Goal: Task Accomplishment & Management: Complete application form

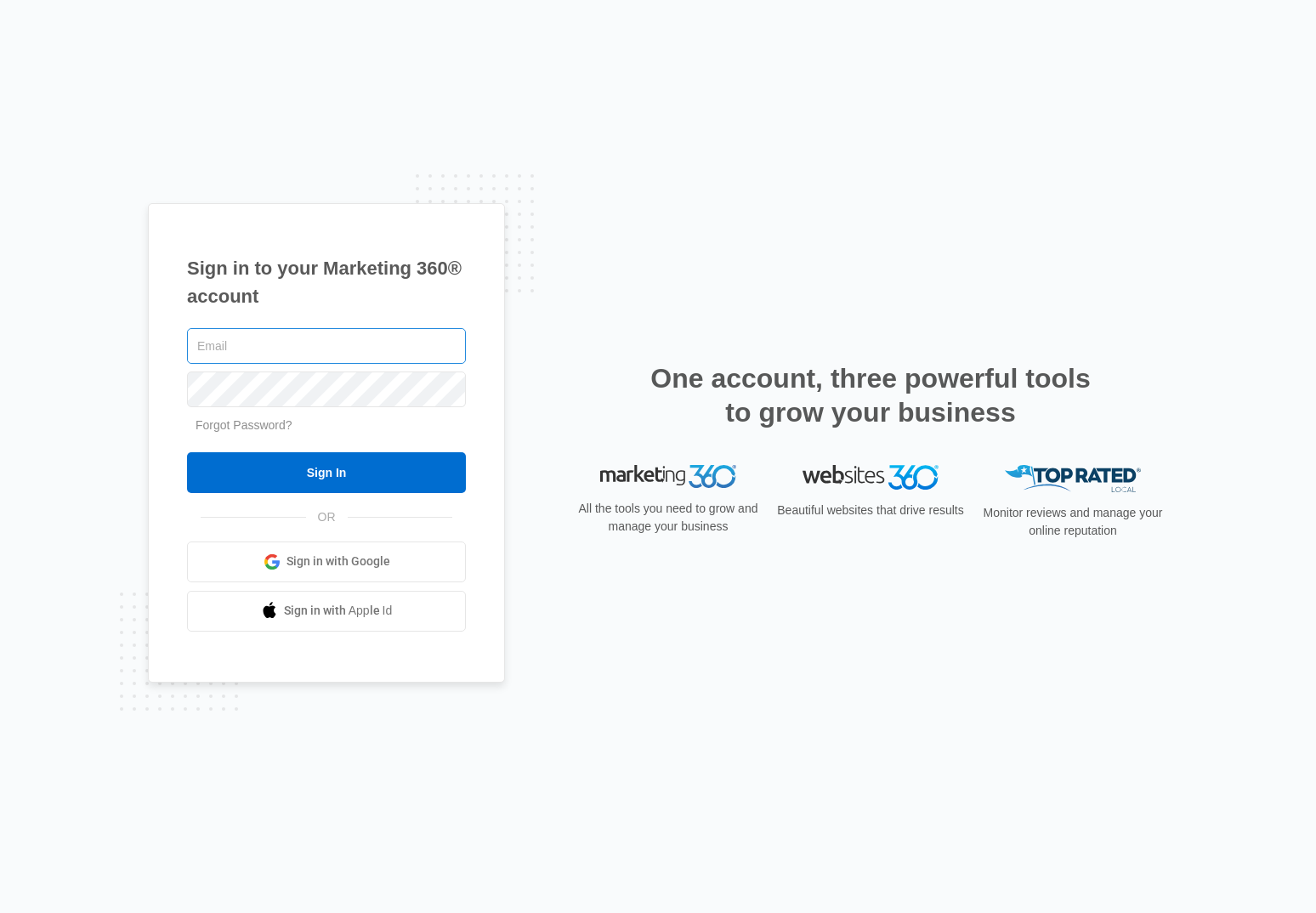
click at [210, 344] on input "text" at bounding box center [326, 346] width 279 height 36
paste input "[EMAIL_ADDRESS][DOMAIN_NAME]"
type input "[EMAIL_ADDRESS][DOMAIN_NAME]"
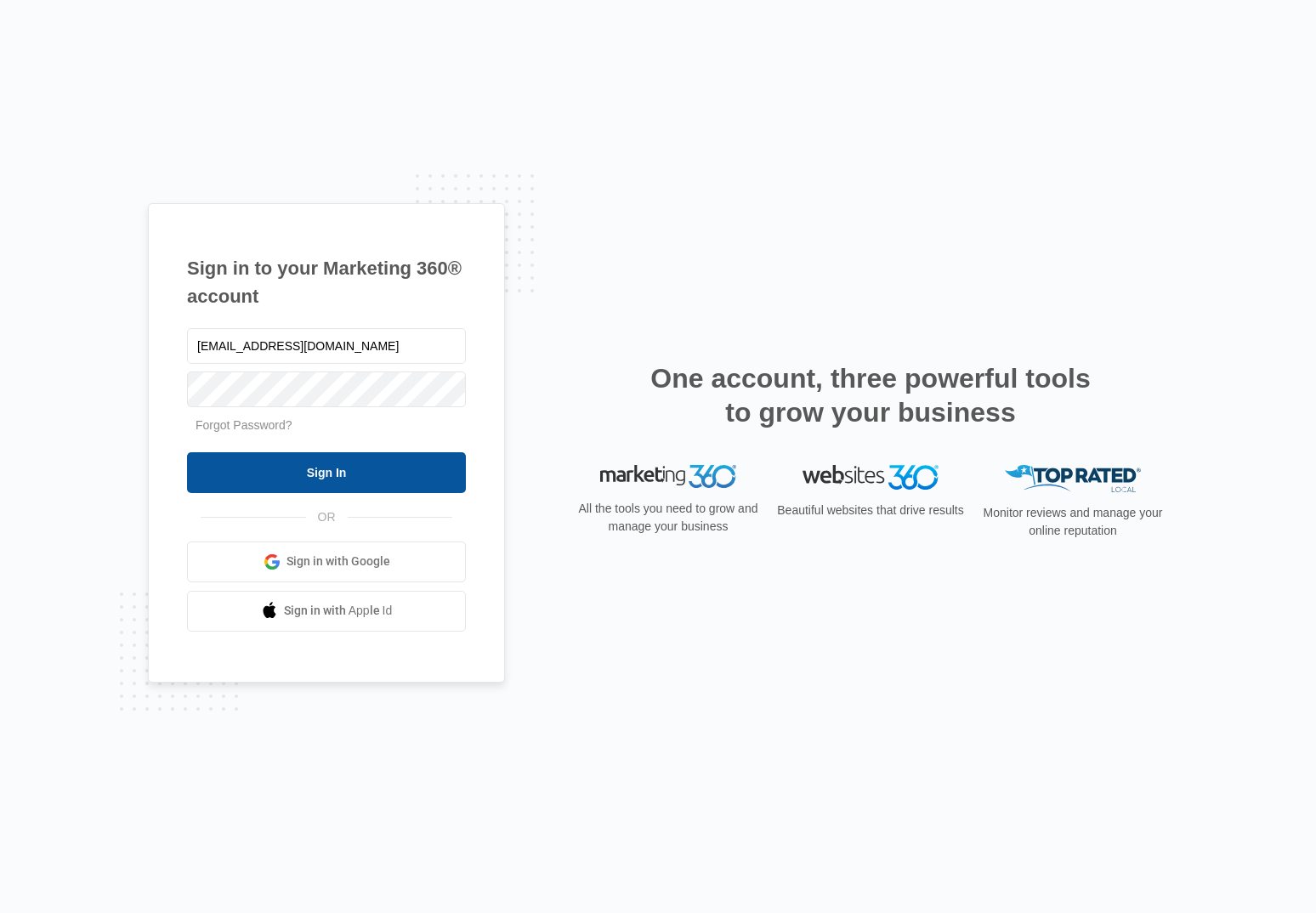
click at [316, 471] on input "Sign In" at bounding box center [326, 472] width 279 height 40
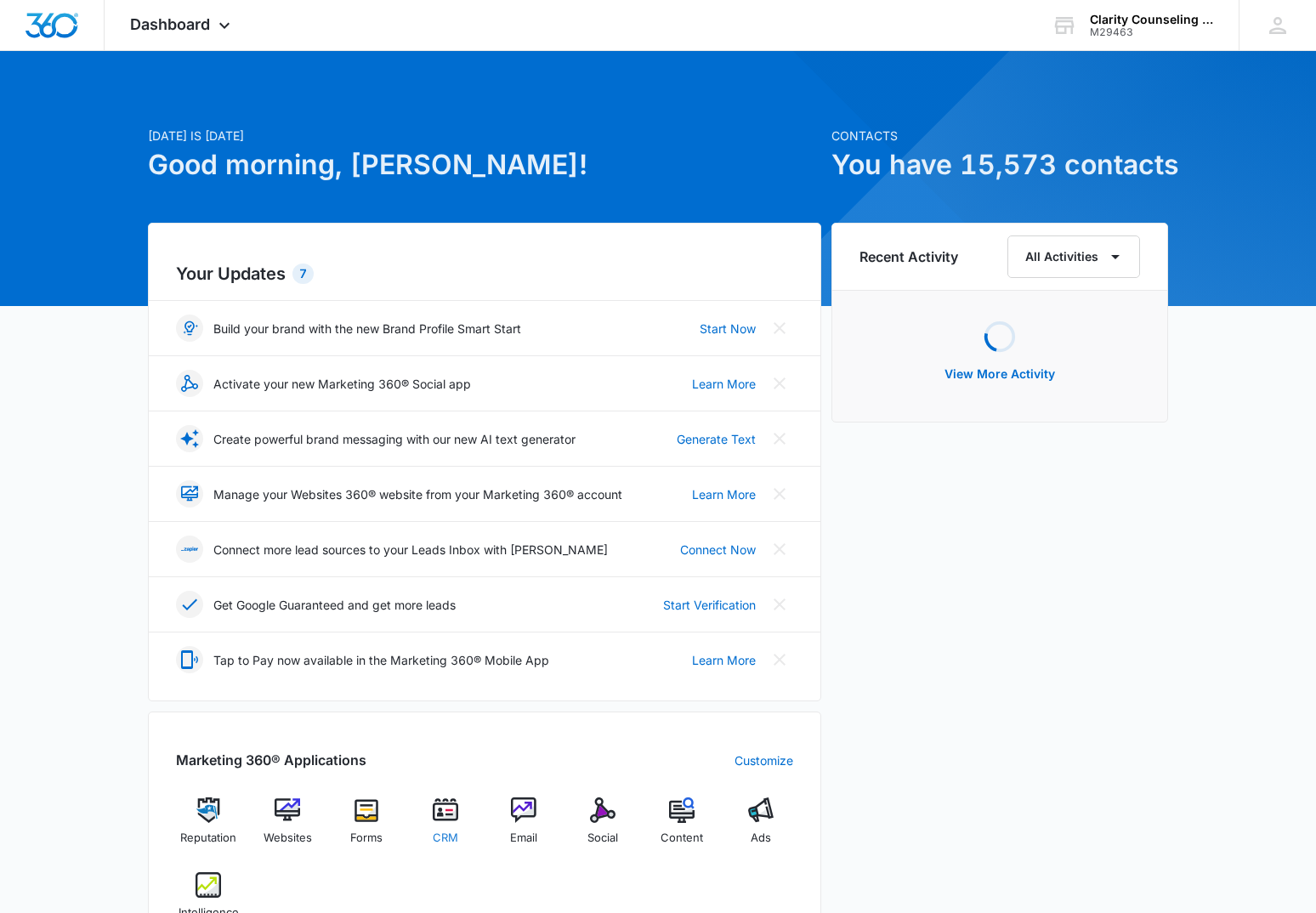
click at [431, 804] on div "CRM" at bounding box center [445, 828] width 66 height 60
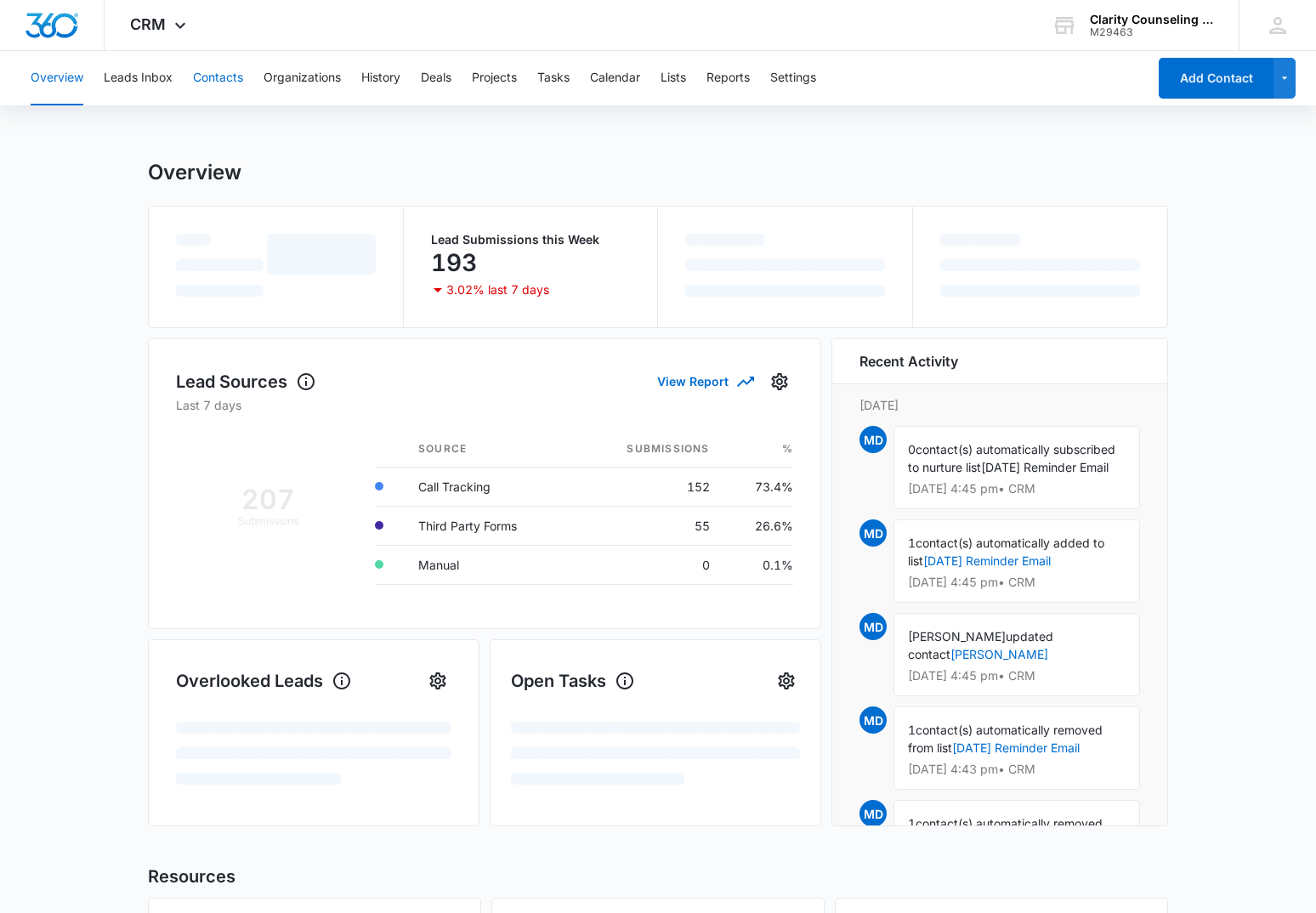
click at [227, 73] on button "Contacts" at bounding box center [217, 78] width 50 height 54
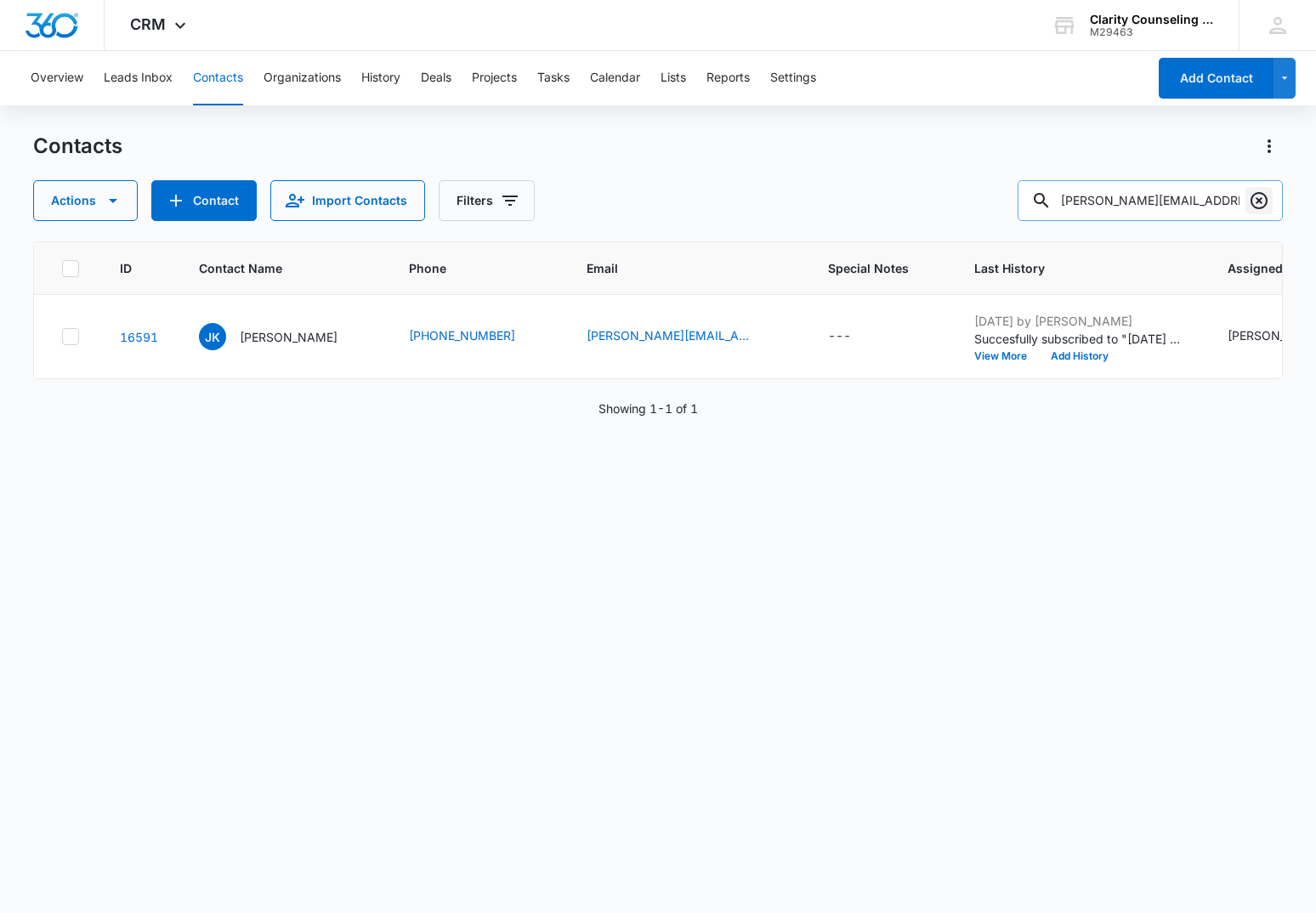
click at [1262, 204] on icon "Clear" at bounding box center [1259, 201] width 21 height 21
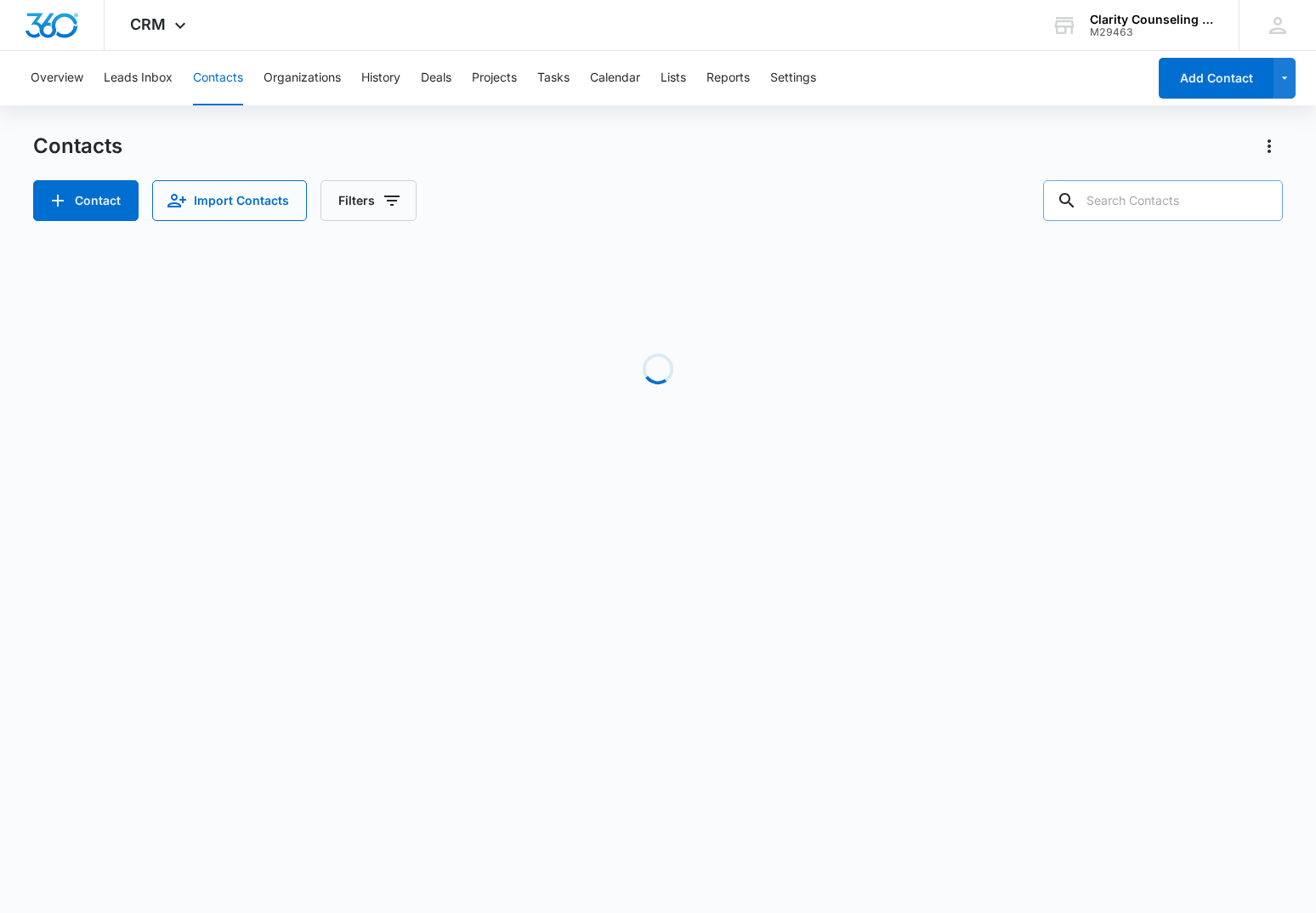
click at [1262, 204] on div at bounding box center [1259, 200] width 27 height 40
paste input "erosemondhoerr@gmail.com"
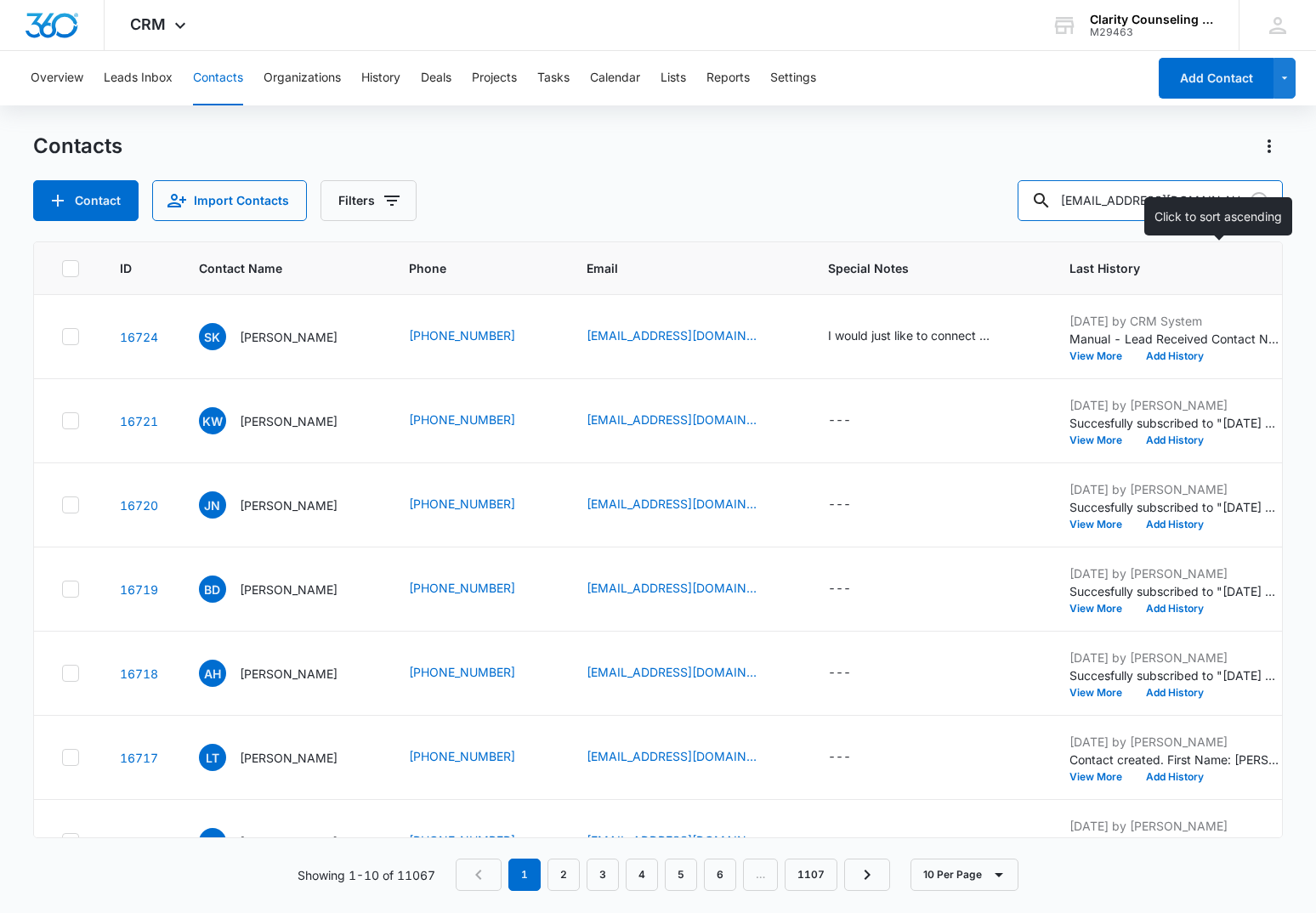
type input "erosemondhoerr@gmail.com"
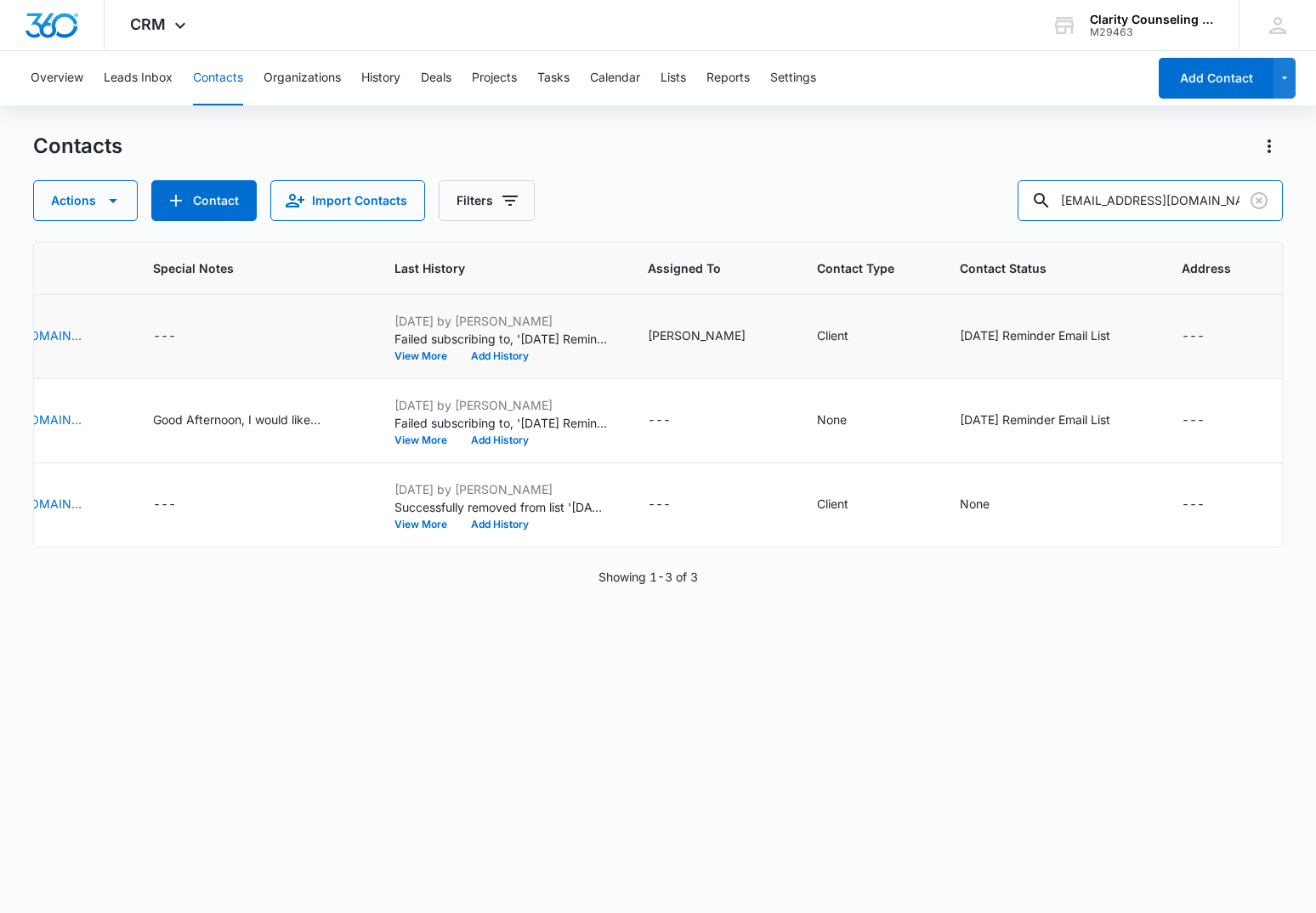
scroll to position [0, 694]
click at [1258, 199] on icon "Clear" at bounding box center [1259, 201] width 17 height 17
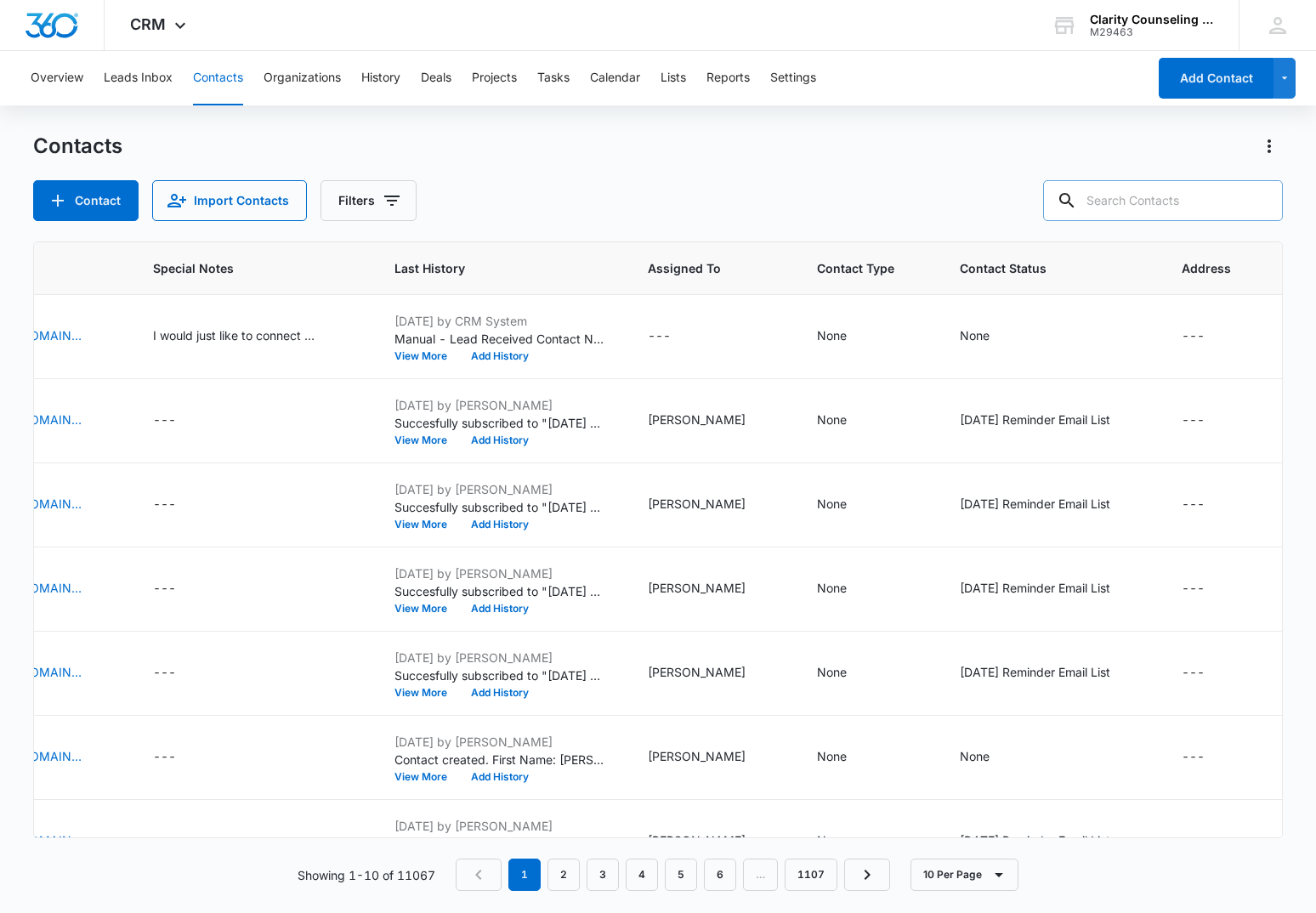
paste input "james.head88@icloud.com"
type input "james.head88@icloud.com"
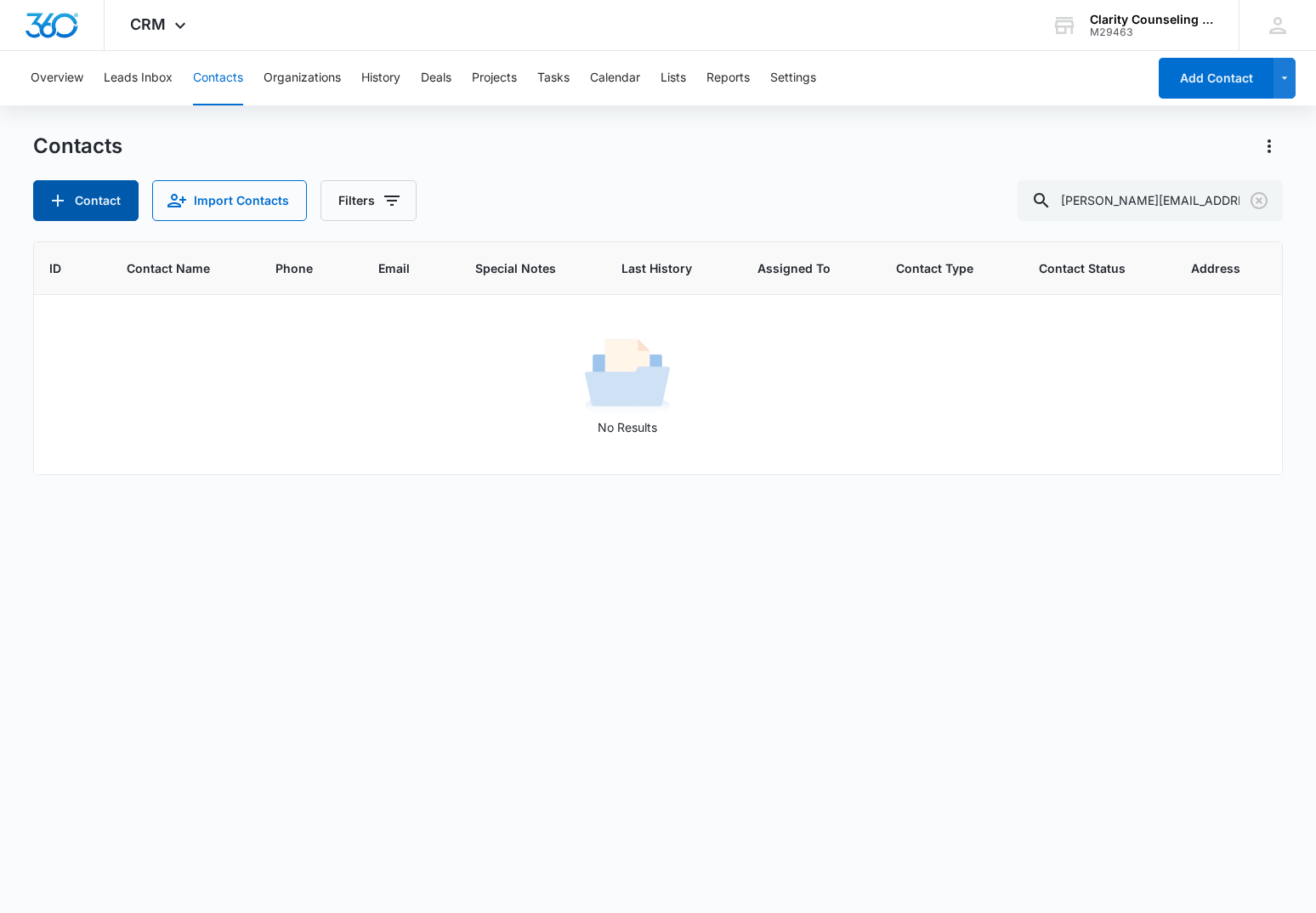
scroll to position [0, 1]
click at [108, 195] on button "Contact" at bounding box center [85, 200] width 105 height 40
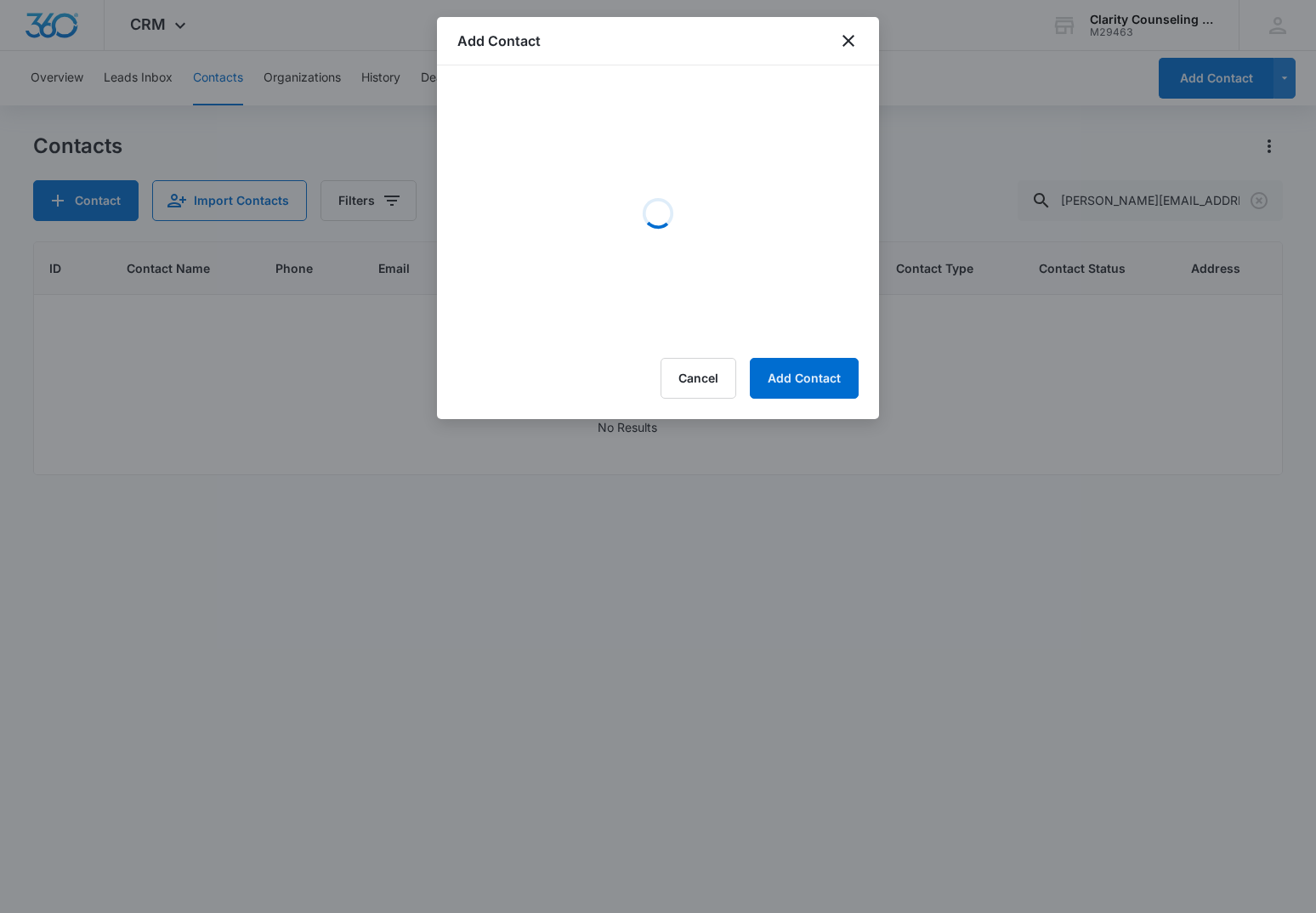
scroll to position [0, 0]
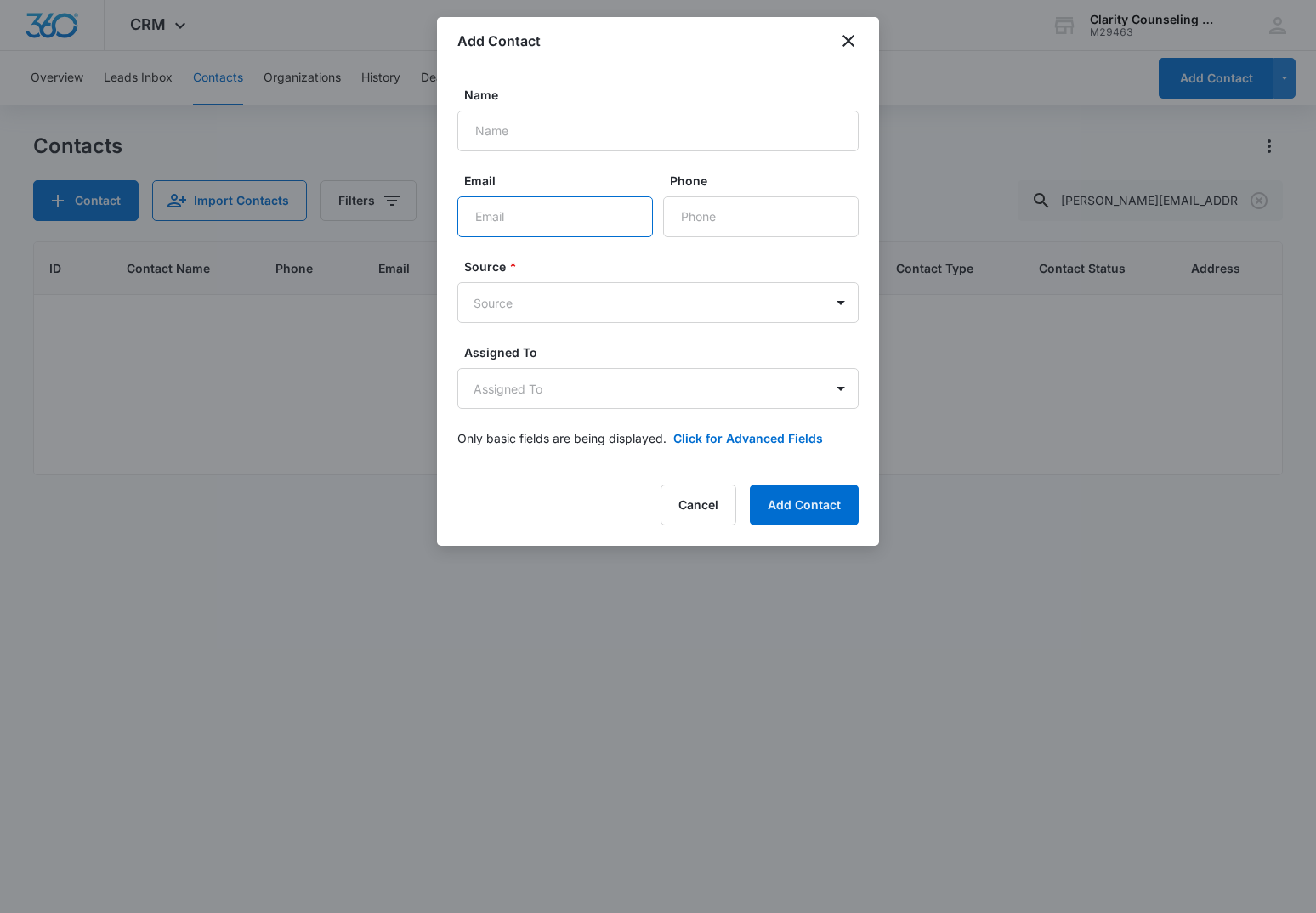
paste input "james.head88@icloud.com"
type input "james.head88@icloud.com"
click at [519, 263] on label "Source *" at bounding box center [664, 266] width 401 height 18
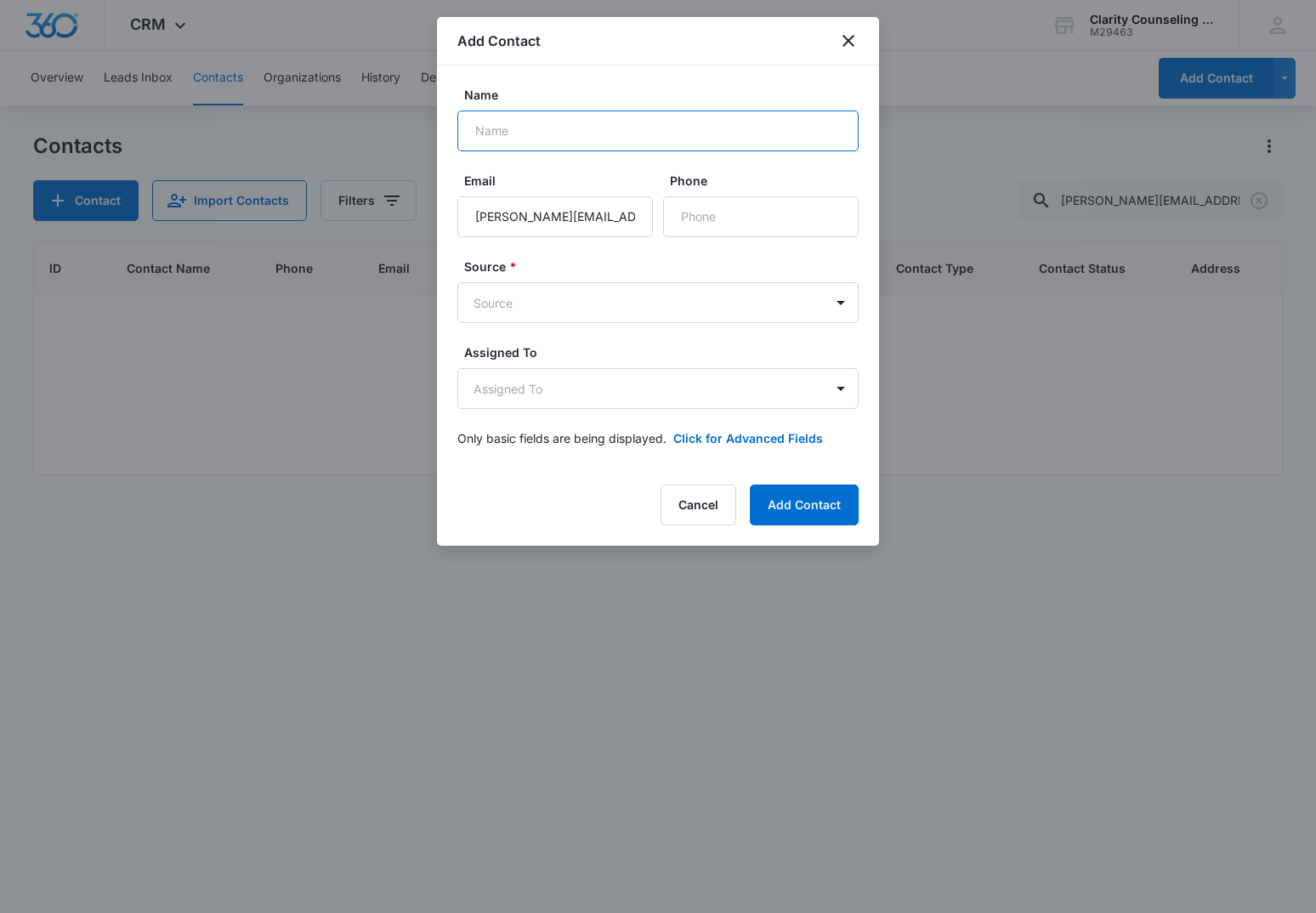
paste input "Izzy Head"
type input "Izzy Head"
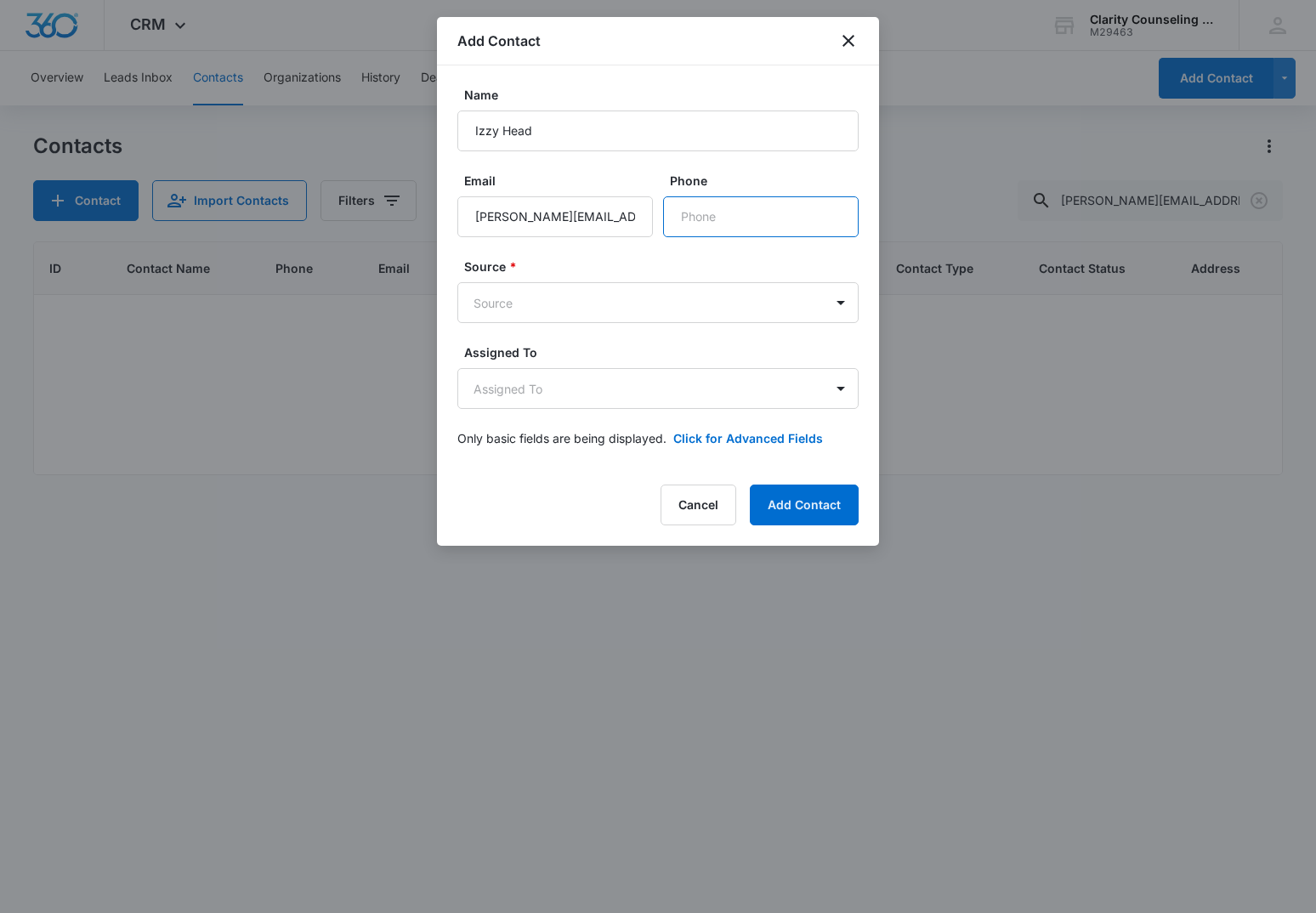
paste input "(910) 795-5486"
type input "(910) 795-5486"
click at [561, 302] on body "CRM Apps Reputation Websites Forms CRM Email Social Content Ads Intelligence Fi…" at bounding box center [658, 456] width 1316 height 913
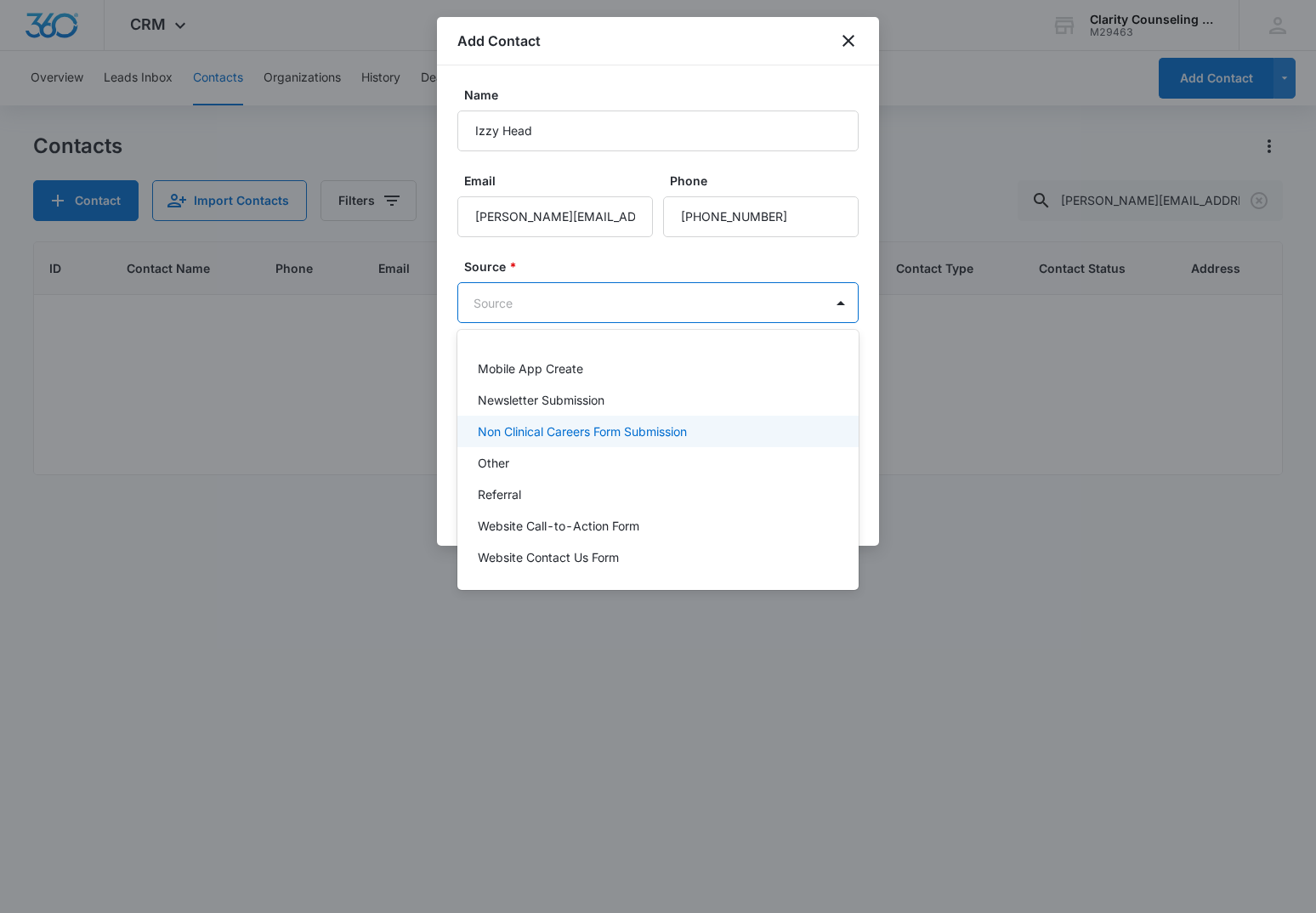
scroll to position [214, 0]
click at [528, 470] on div "Other" at bounding box center [657, 462] width 357 height 18
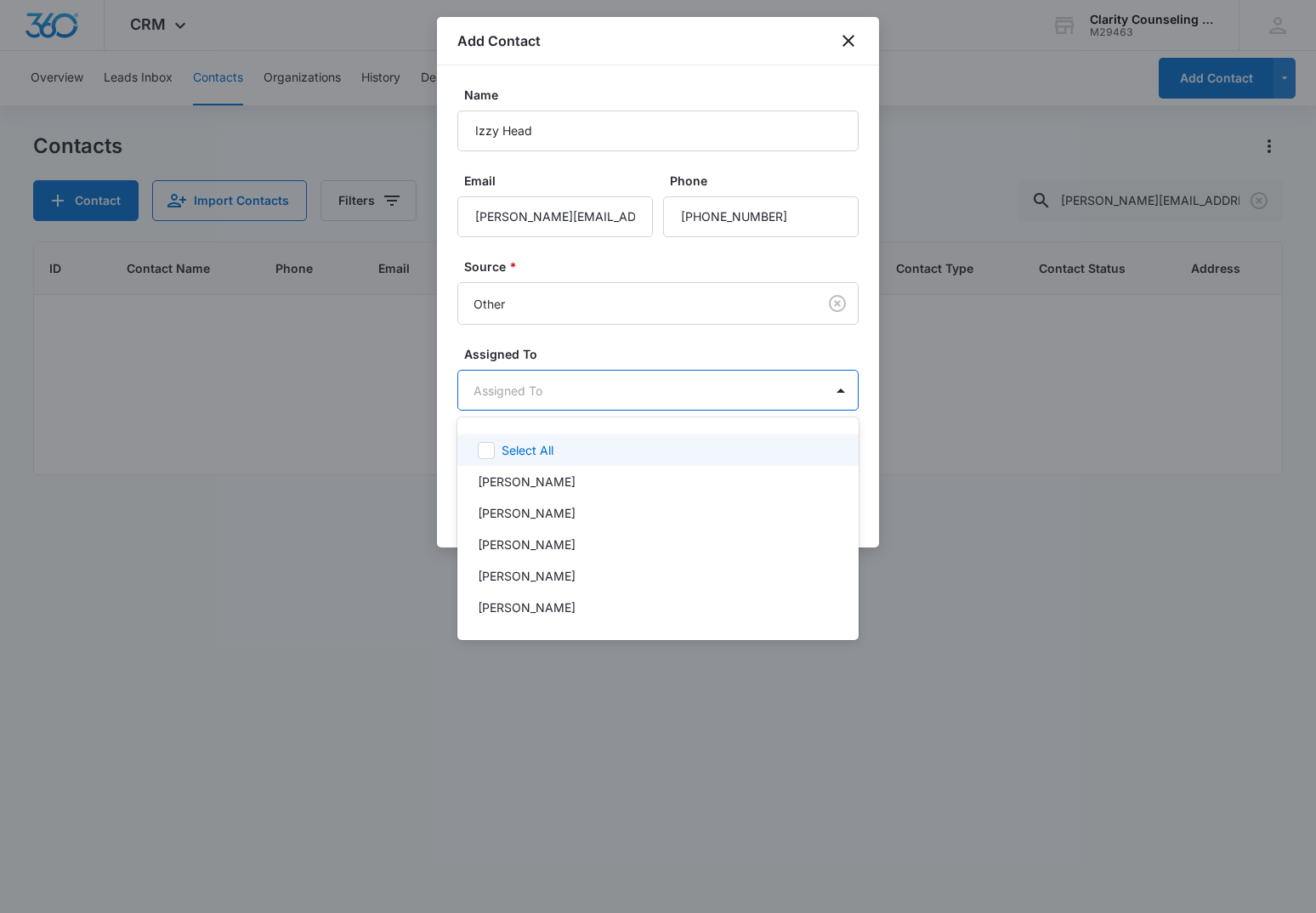
click at [531, 399] on body "CRM Apps Reputation Websites Forms CRM Email Social Content Ads Intelligence Fi…" at bounding box center [658, 456] width 1316 height 913
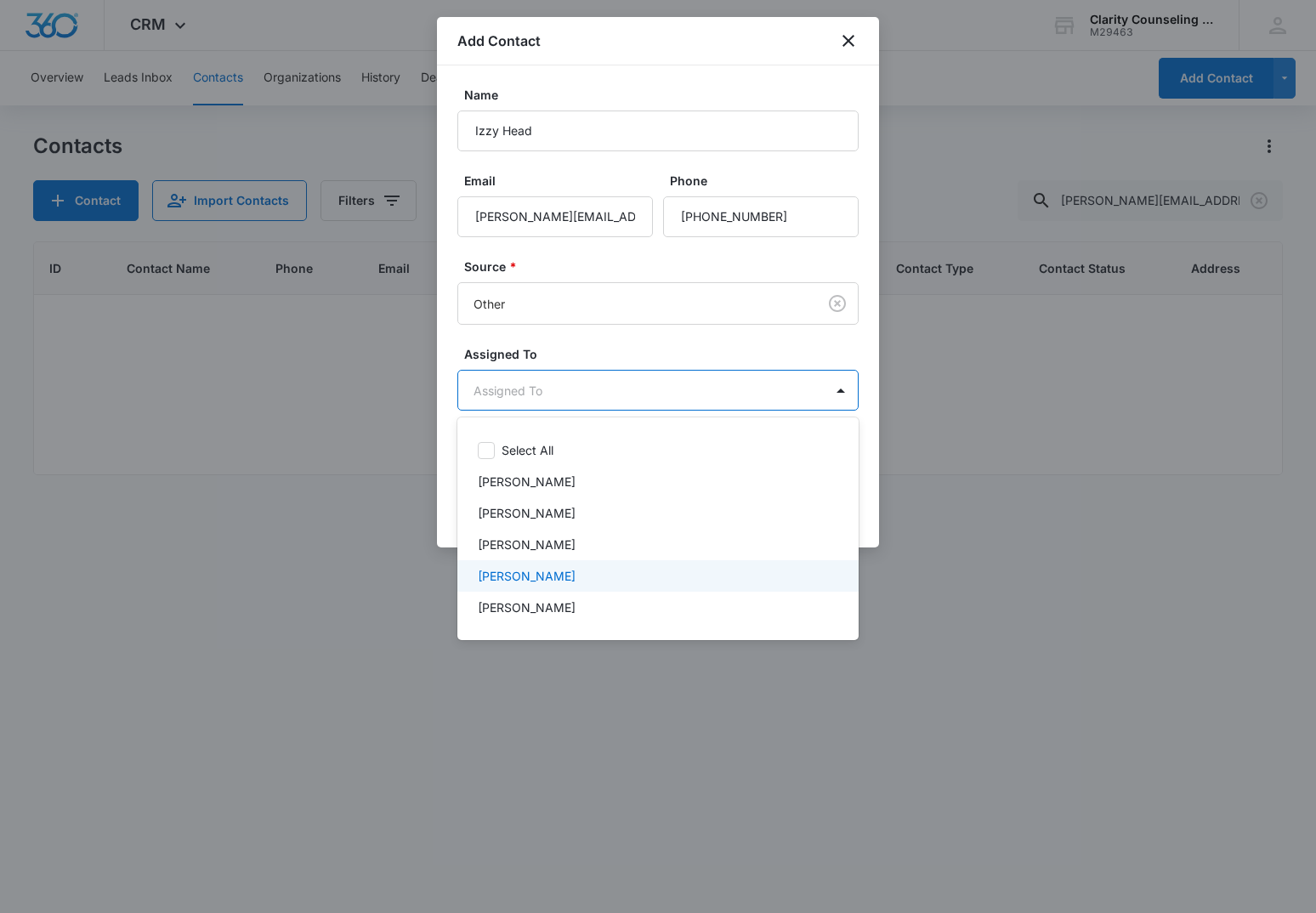
drag, startPoint x: 543, startPoint y: 581, endPoint x: 570, endPoint y: 402, distance: 181.0
click at [543, 581] on p "Morgan DiGirolamo" at bounding box center [527, 576] width 98 height 18
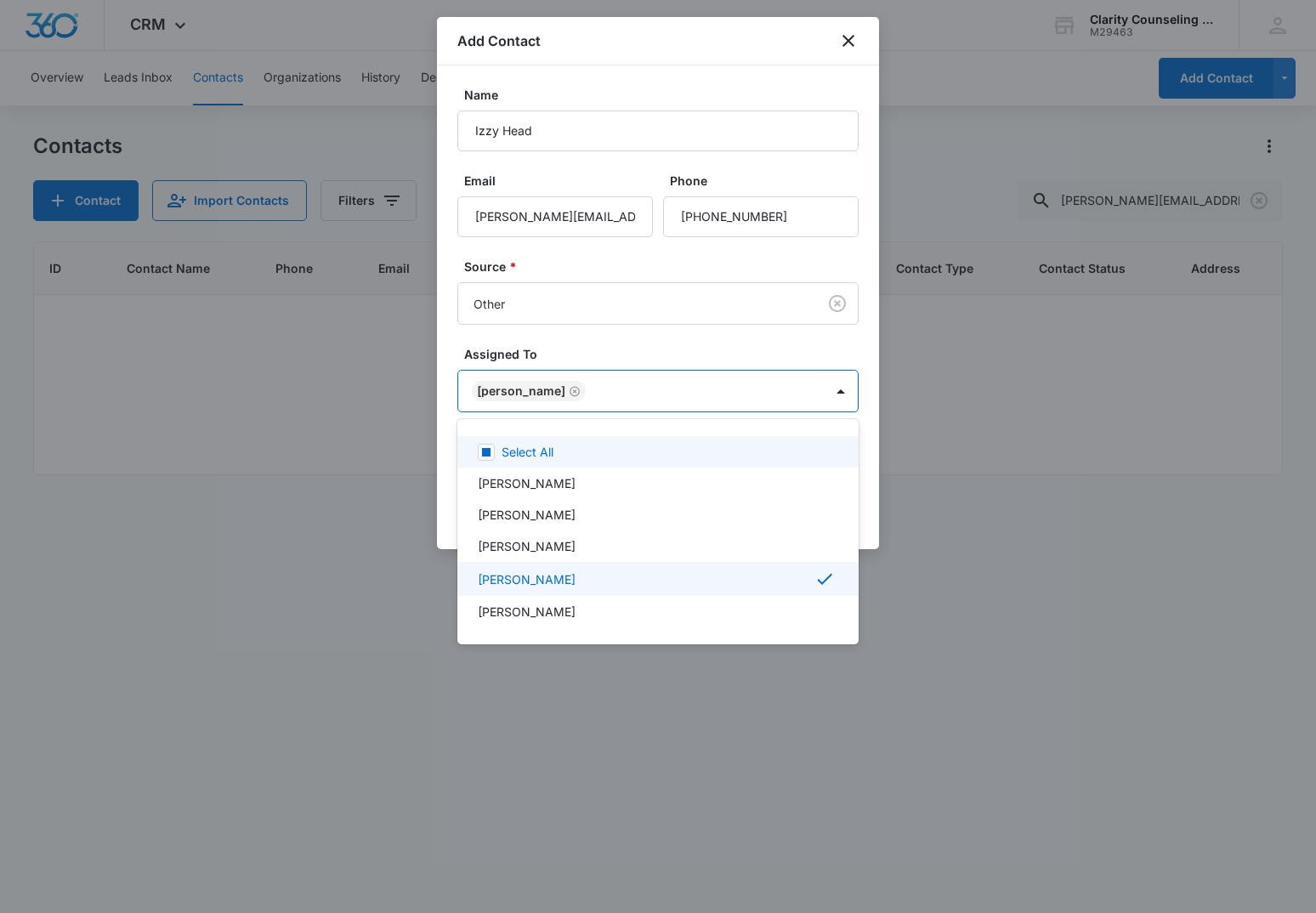
drag, startPoint x: 570, startPoint y: 323, endPoint x: 715, endPoint y: 416, distance: 172.3
click at [570, 323] on div at bounding box center [658, 456] width 1316 height 913
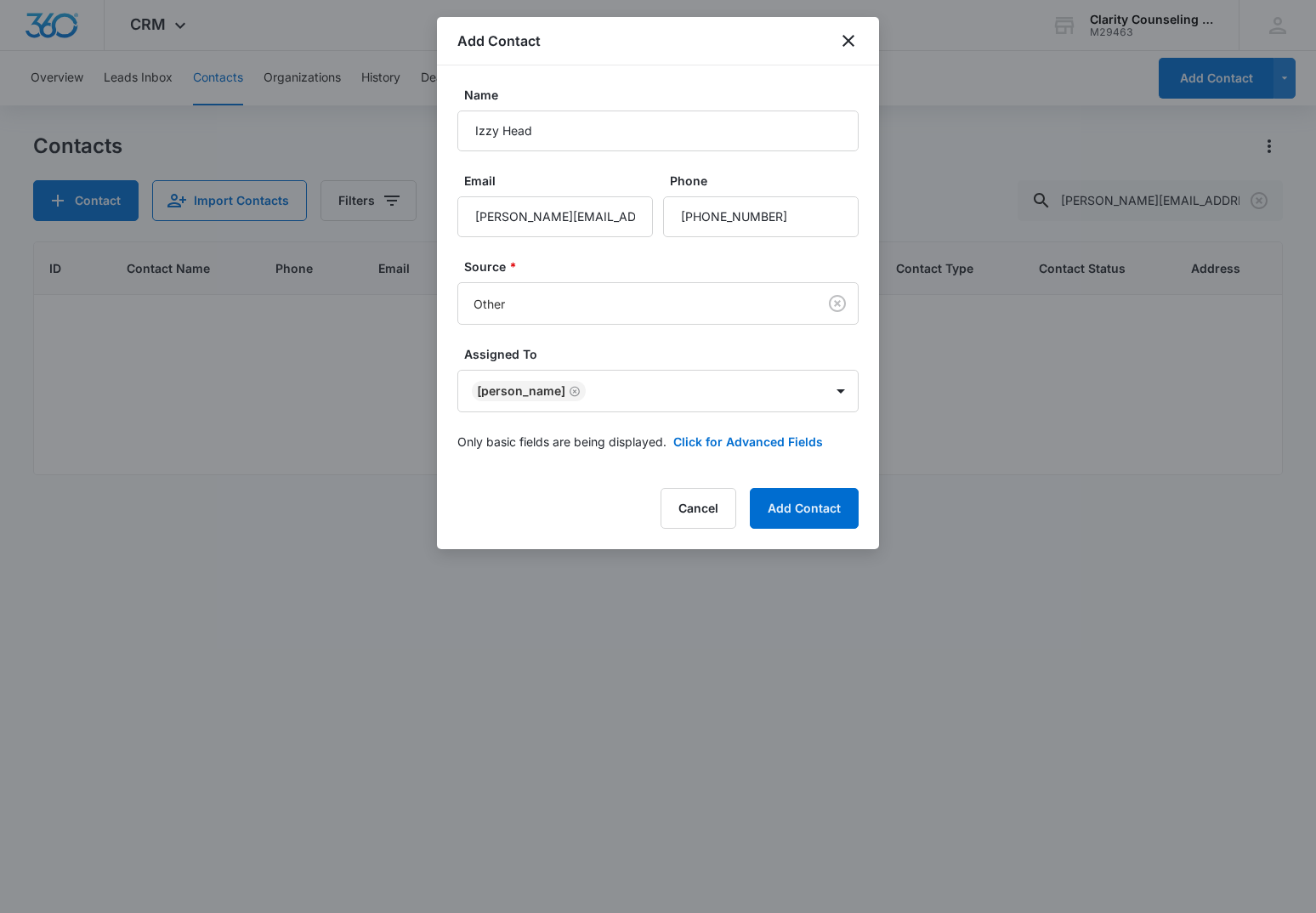
click at [790, 508] on button "Add Contact" at bounding box center [804, 507] width 109 height 40
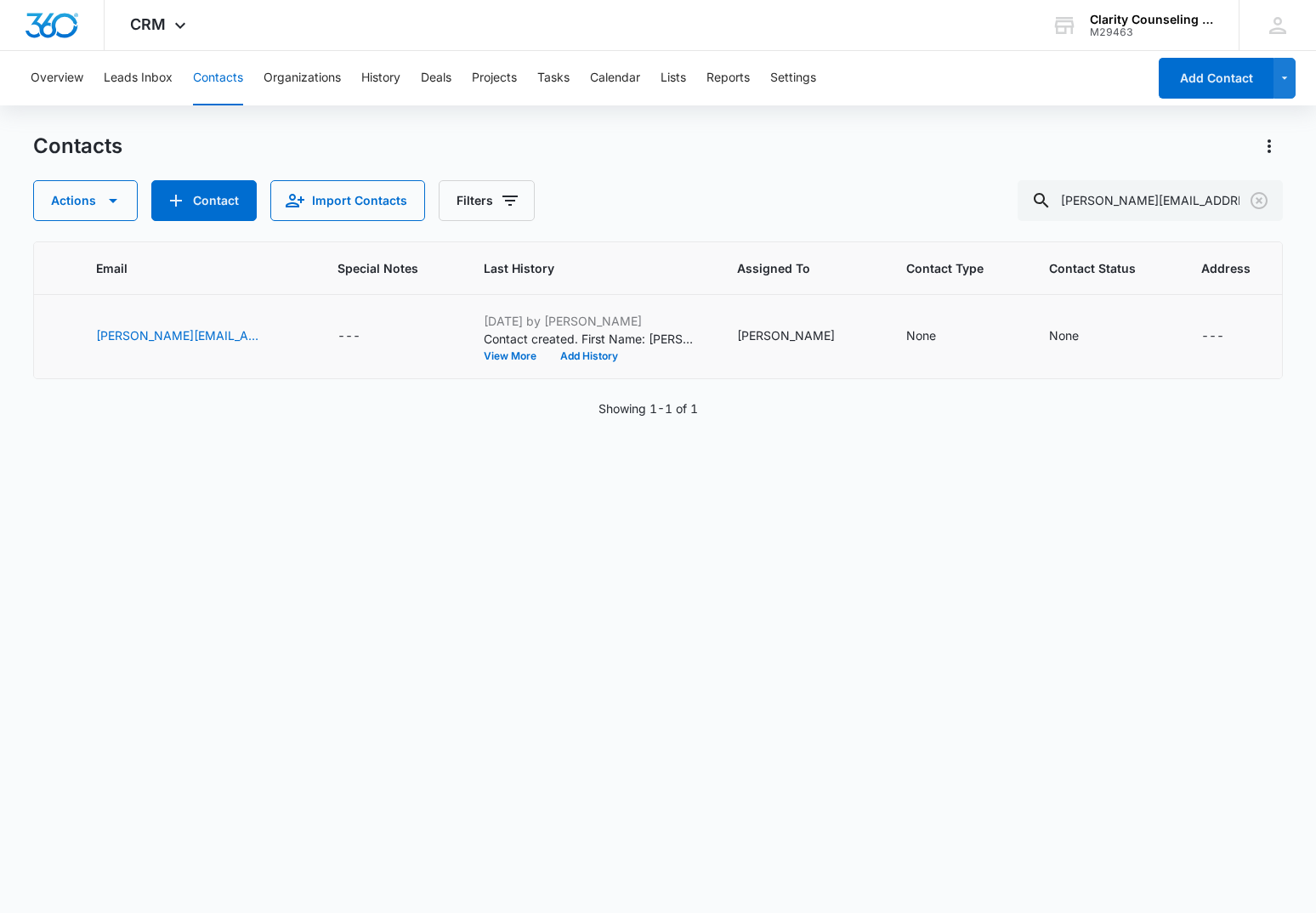
scroll to position [0, 449]
click at [1050, 332] on div "None" at bounding box center [1065, 335] width 30 height 18
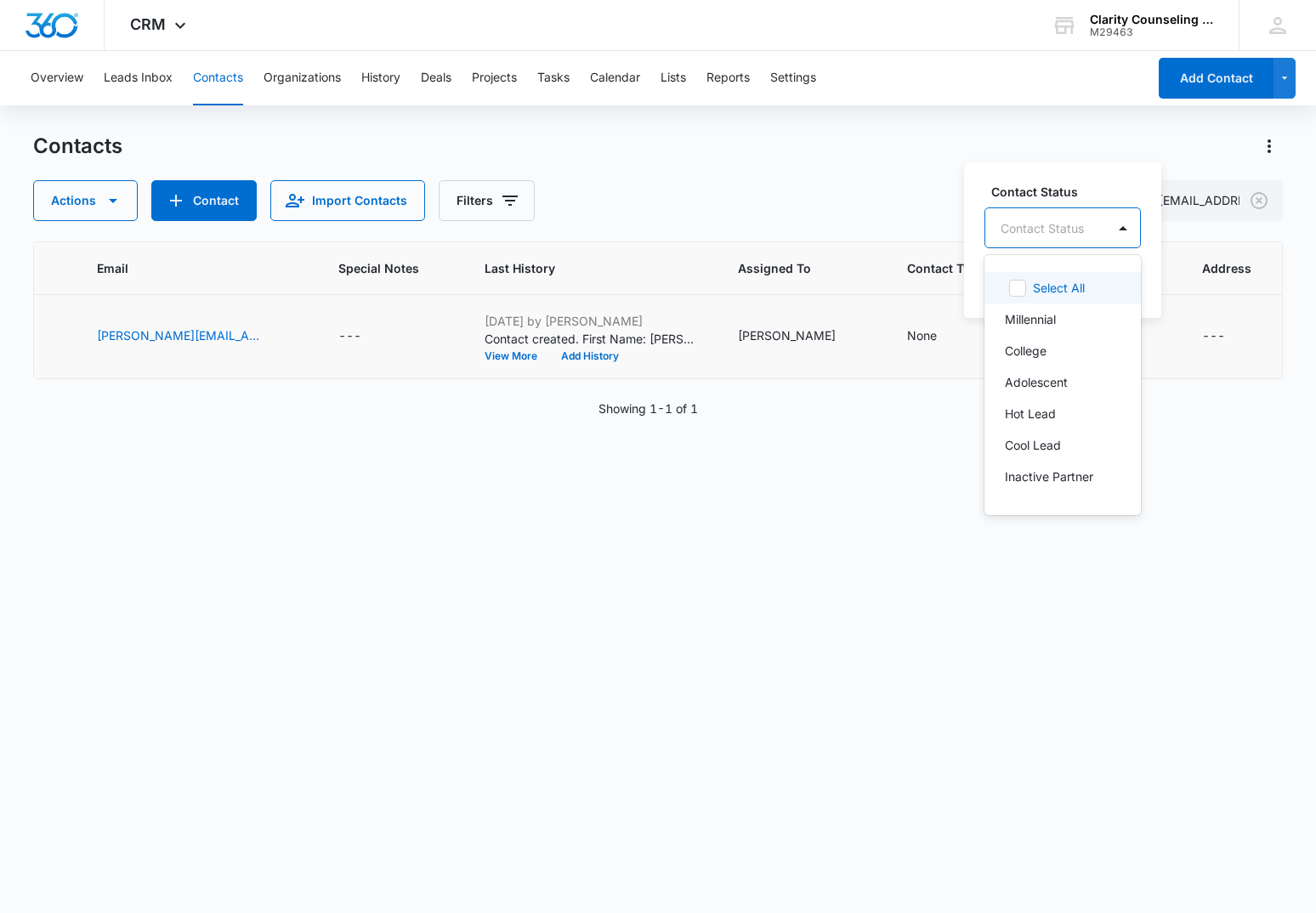
click at [1070, 221] on div "Contact Status" at bounding box center [1042, 227] width 84 height 18
click at [1036, 374] on p "Saturday Reminder Email List" at bounding box center [1061, 369] width 112 height 36
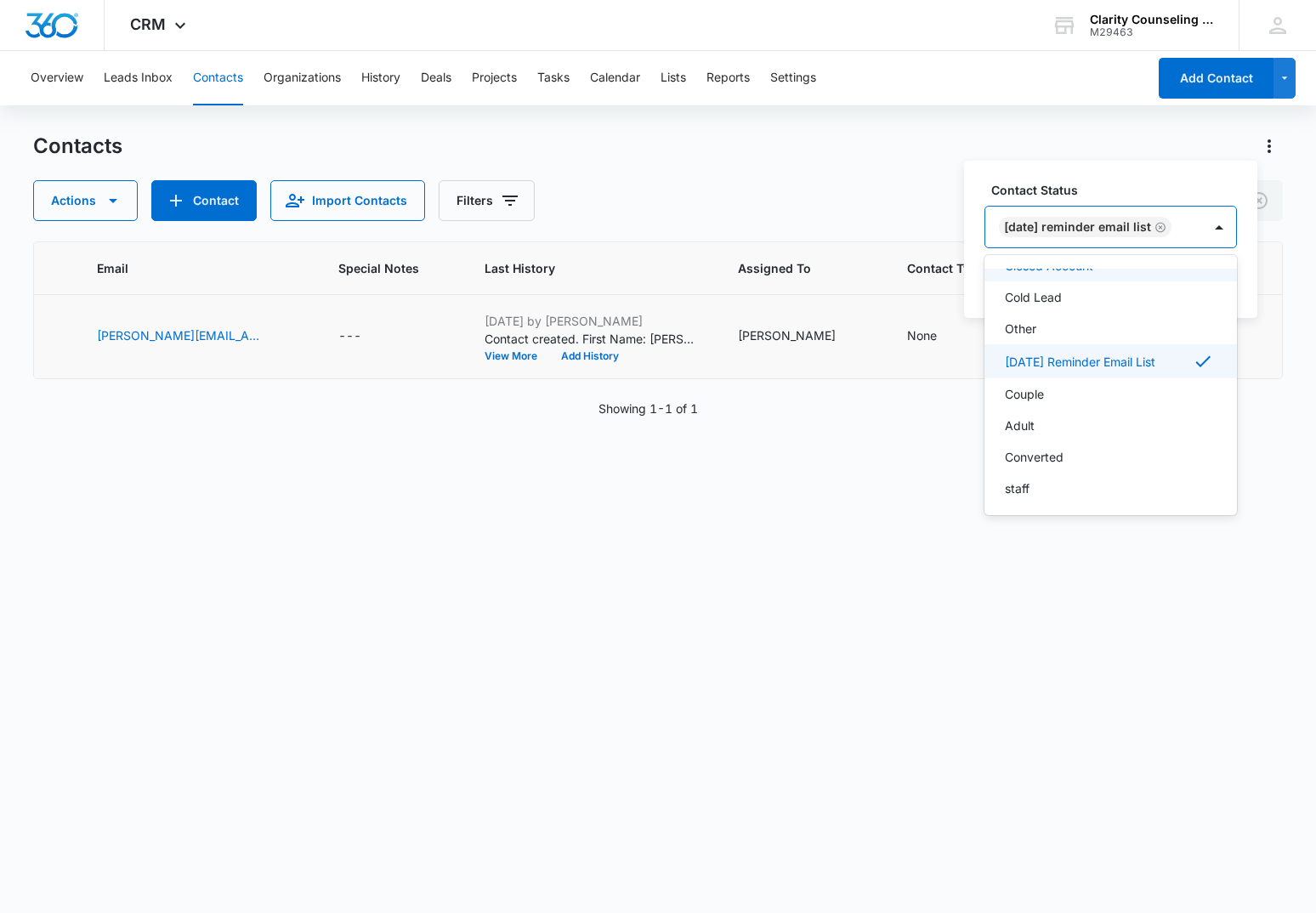
click at [1229, 245] on div at bounding box center [1219, 226] width 34 height 40
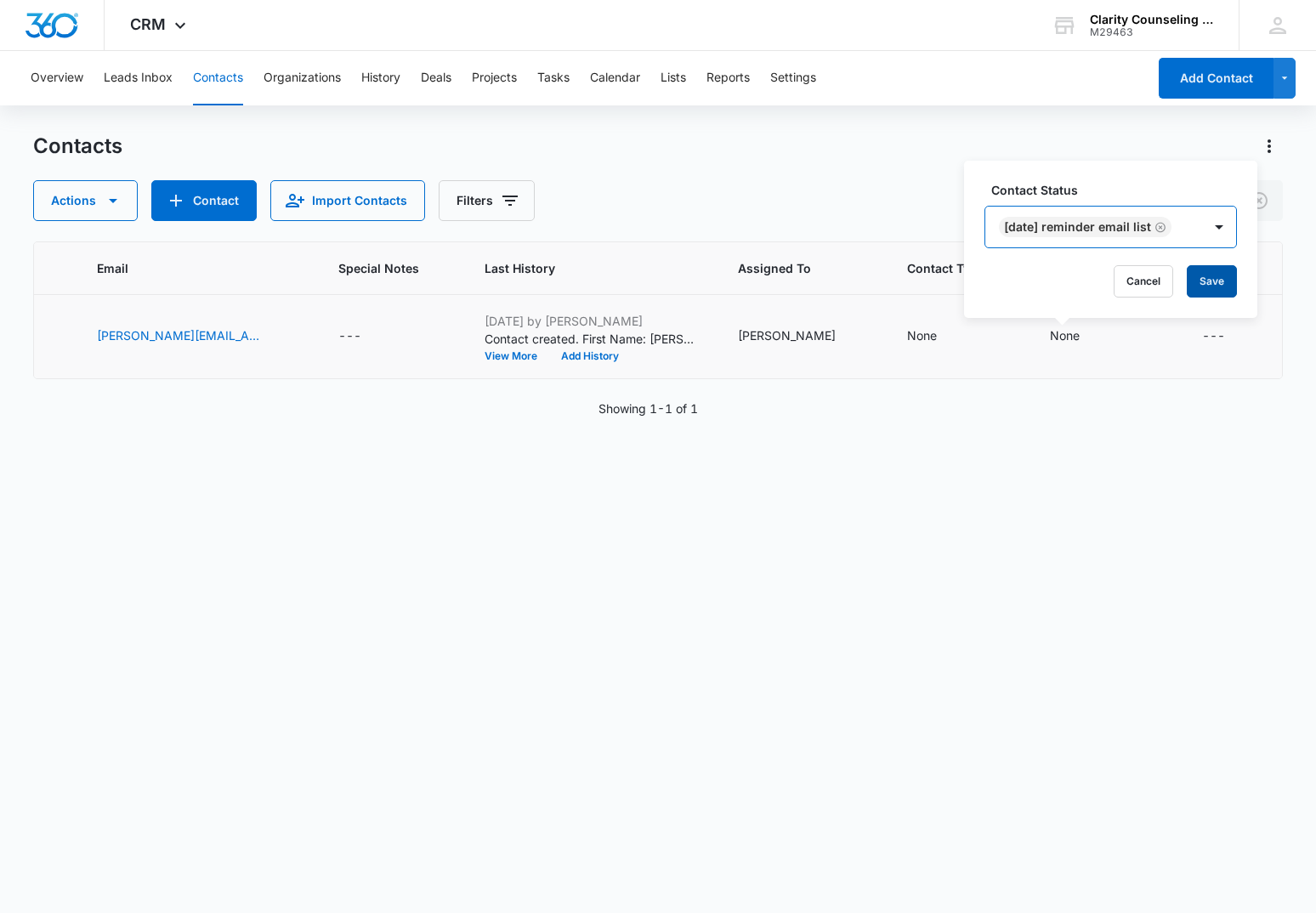
click at [1230, 278] on button "Save" at bounding box center [1211, 281] width 50 height 32
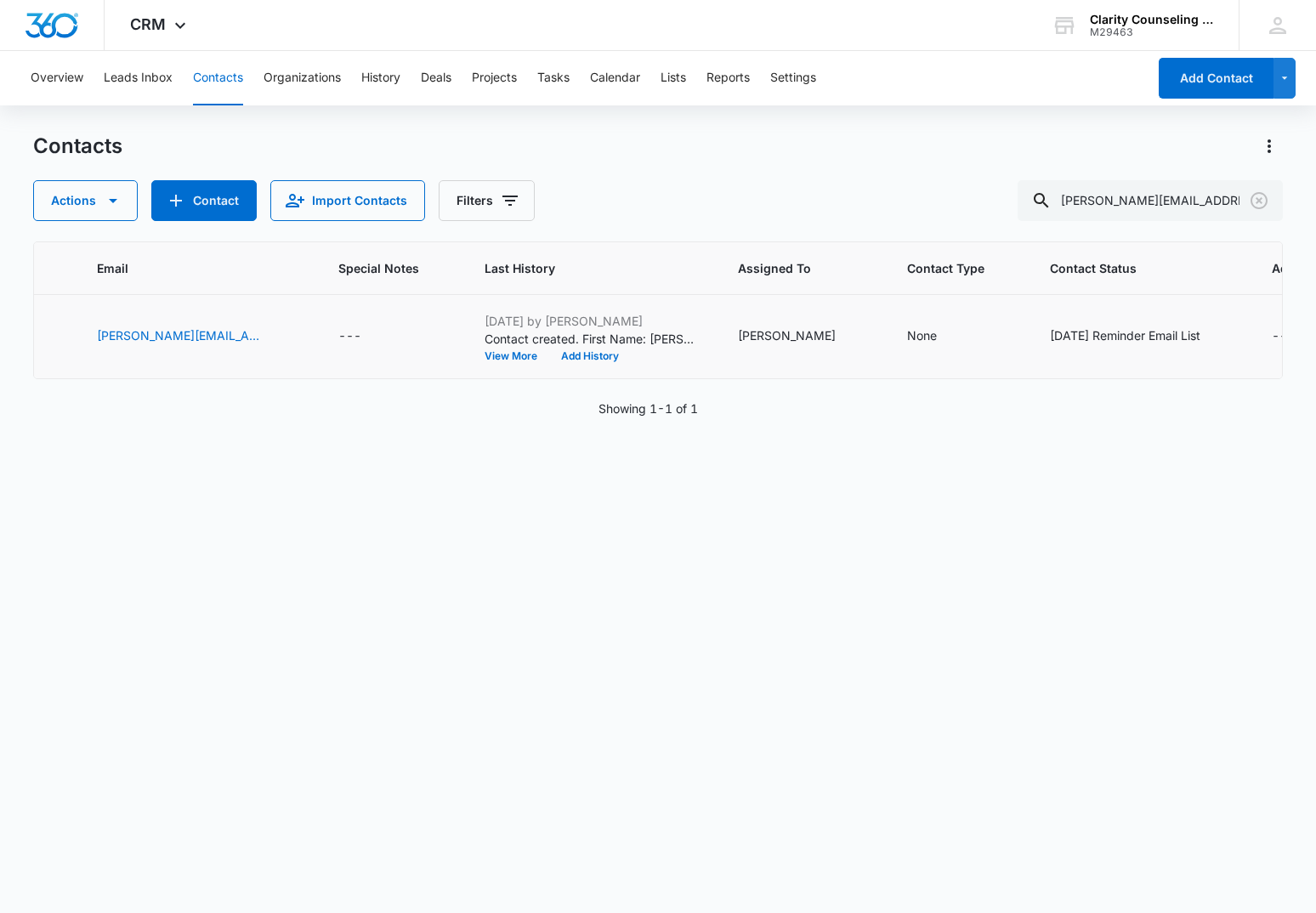
click at [1255, 194] on icon "Clear" at bounding box center [1259, 201] width 17 height 17
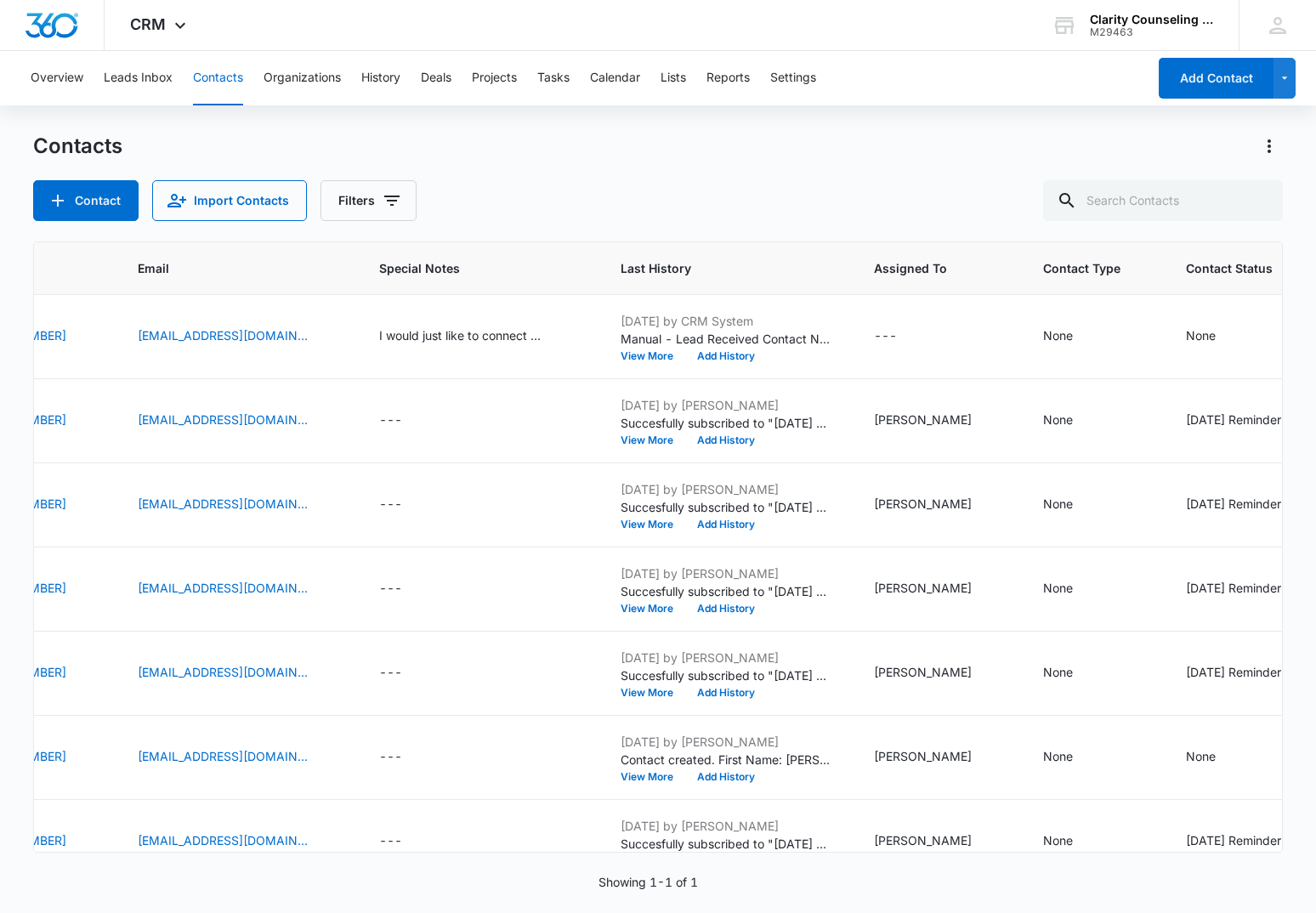
click at [1255, 194] on div at bounding box center [1259, 200] width 27 height 40
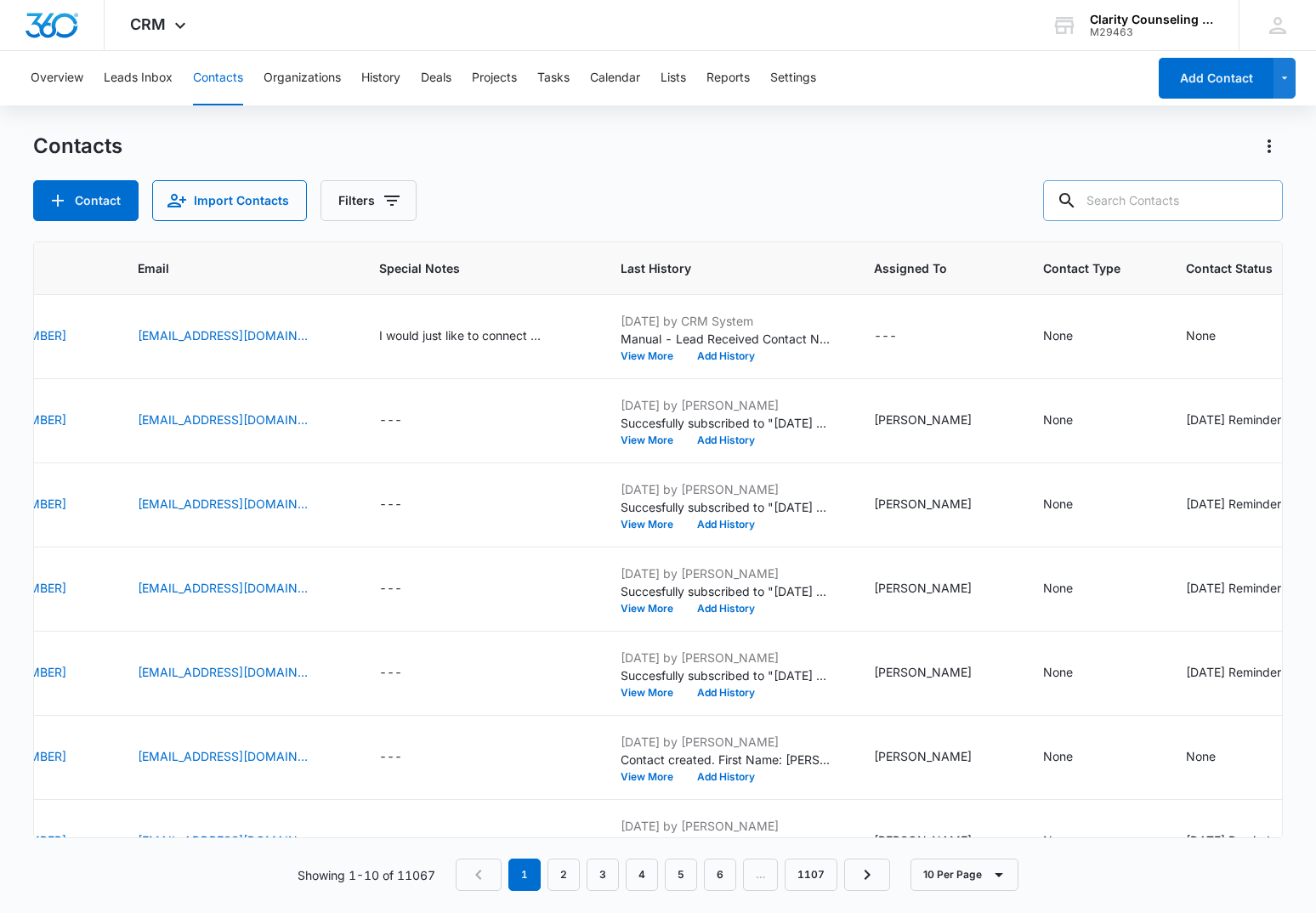
paste input "emilyrhiannben@gmail.com"
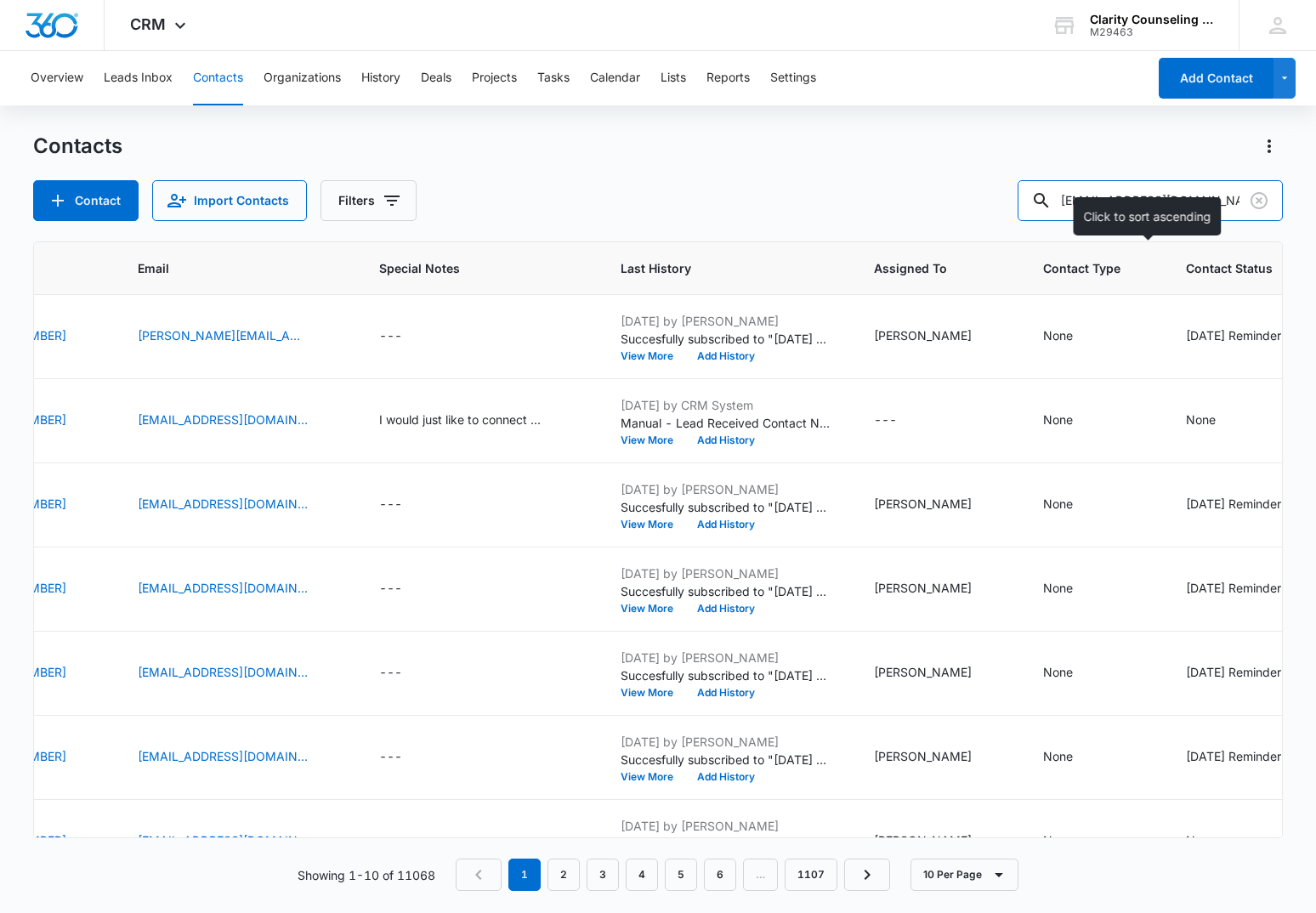
type input "emilyrhiannben@gmail.com"
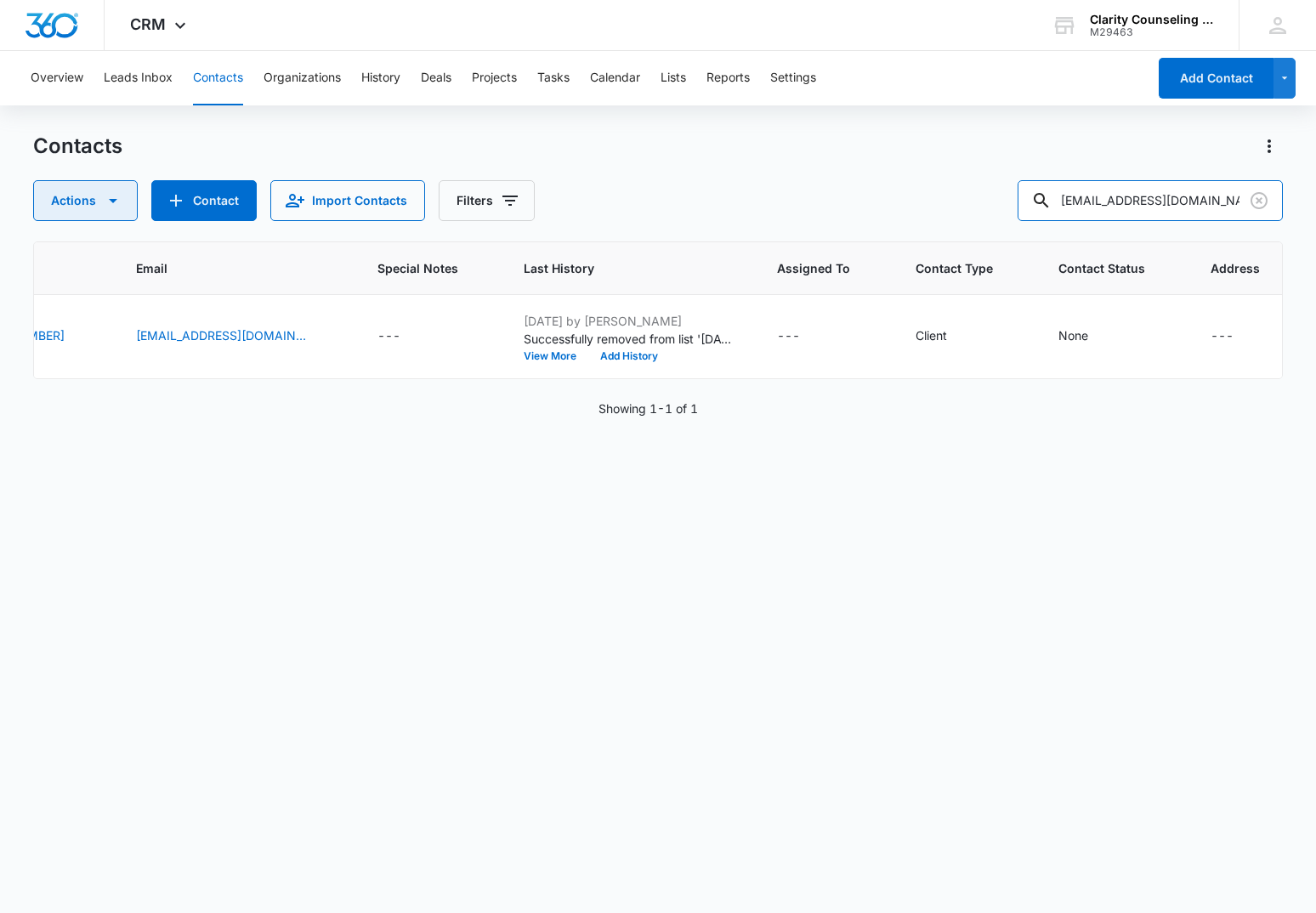
scroll to position [0, 434]
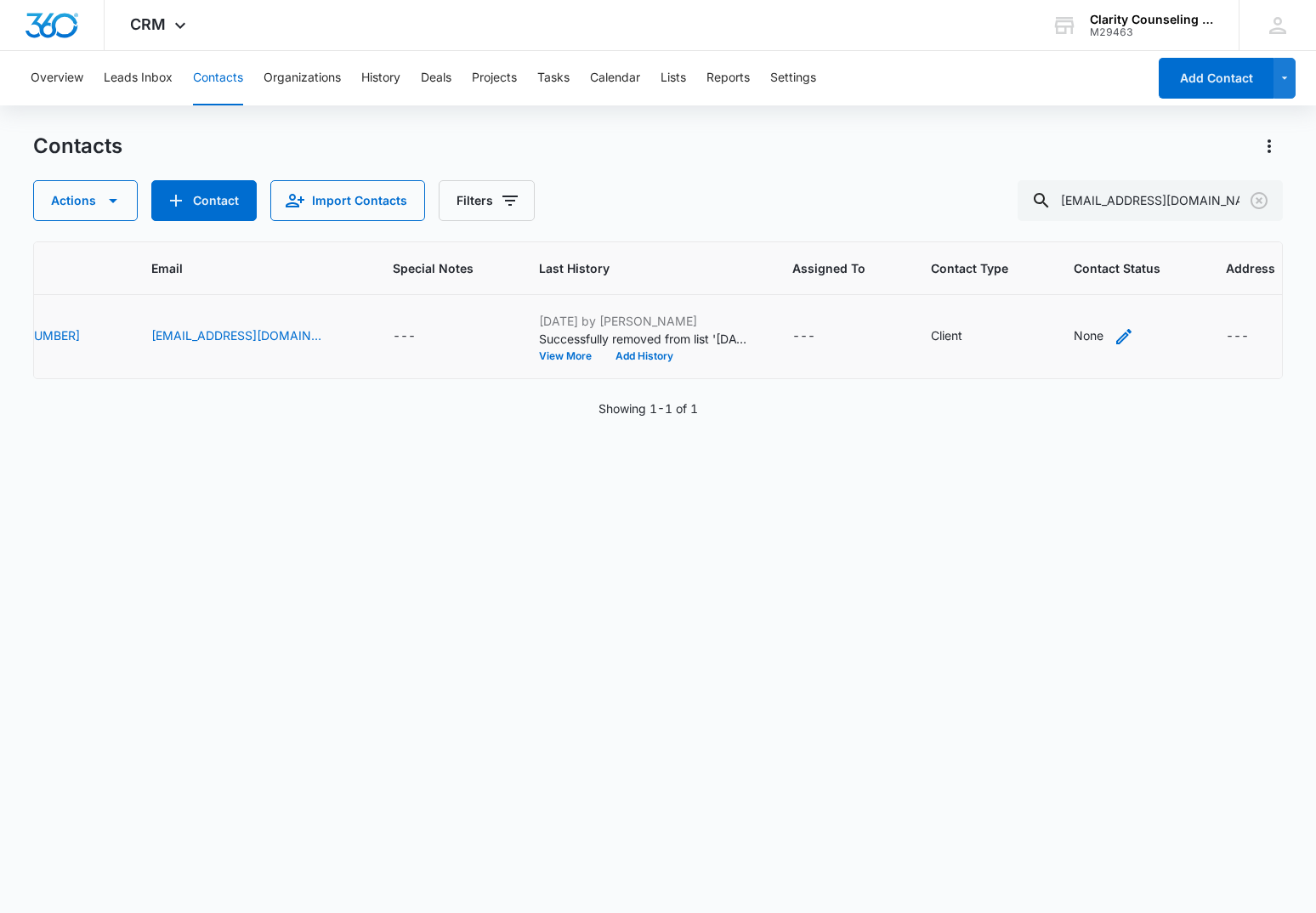
click at [1074, 334] on div "None" at bounding box center [1089, 335] width 30 height 18
click at [1056, 226] on div "Contact Status" at bounding box center [1042, 227] width 84 height 18
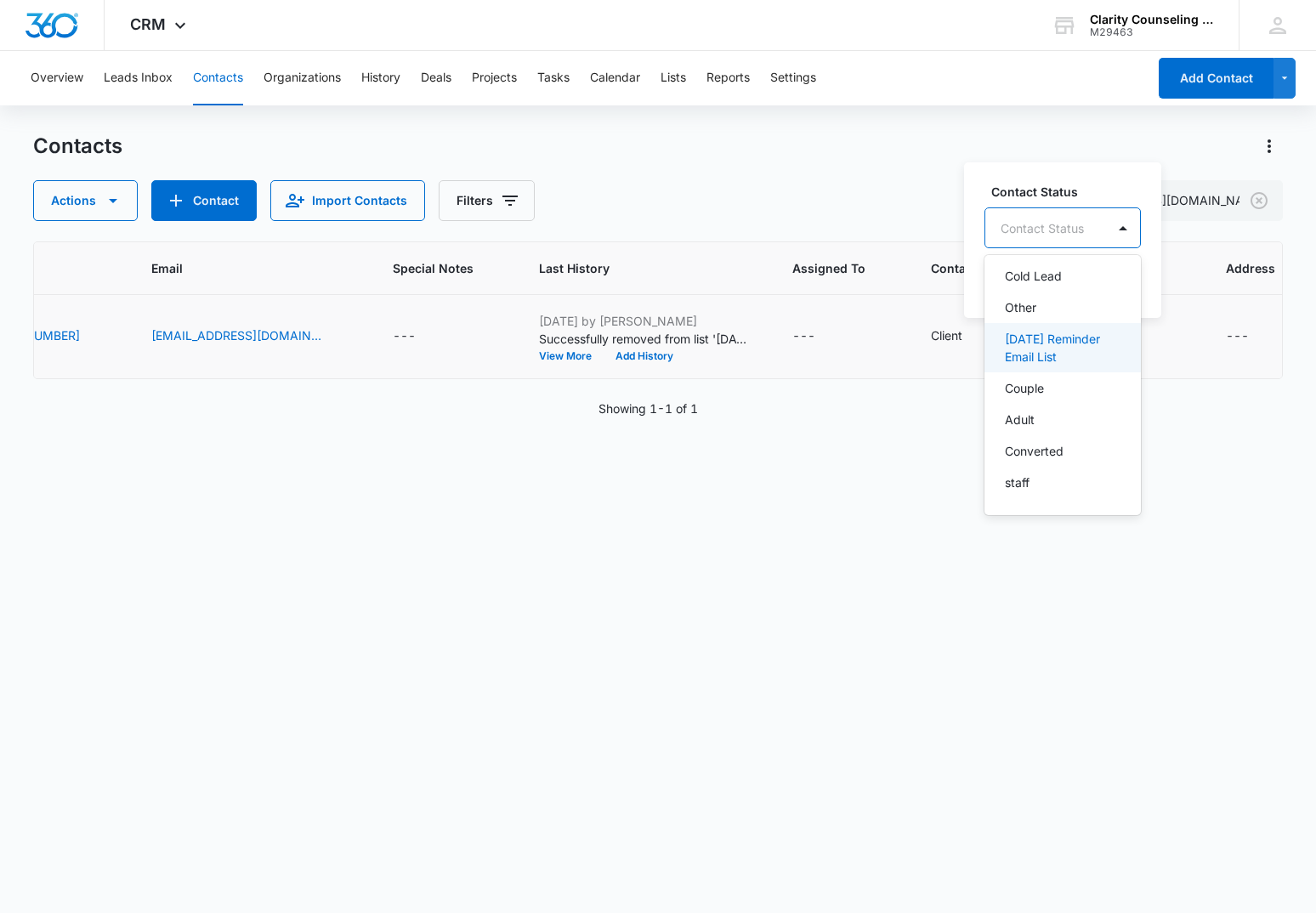
drag, startPoint x: 1054, startPoint y: 348, endPoint x: 1114, endPoint y: 264, distance: 103.2
click at [1062, 335] on p "Saturday Reminder Email List" at bounding box center [1061, 348] width 112 height 36
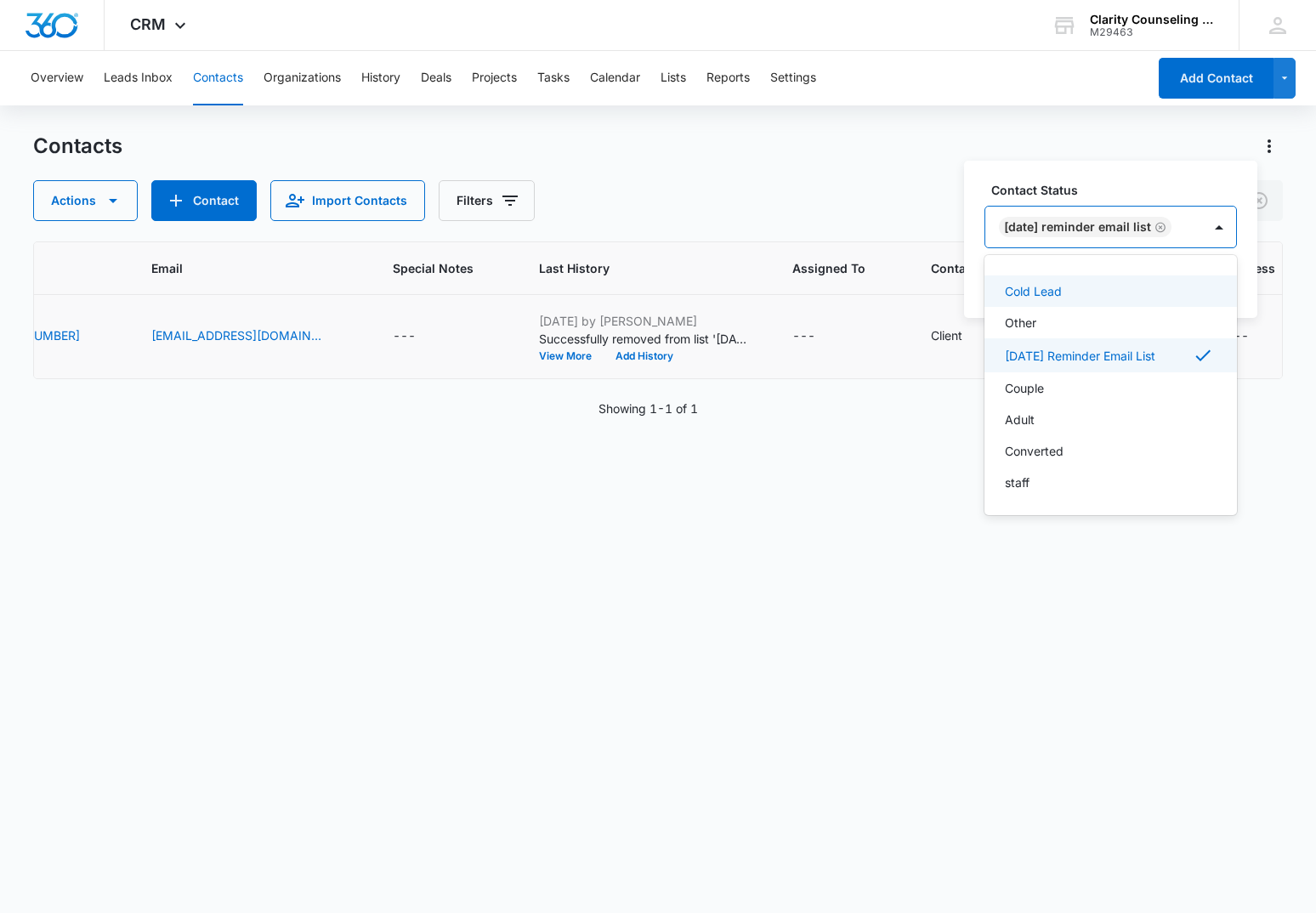
click at [1236, 217] on div at bounding box center [1219, 226] width 34 height 40
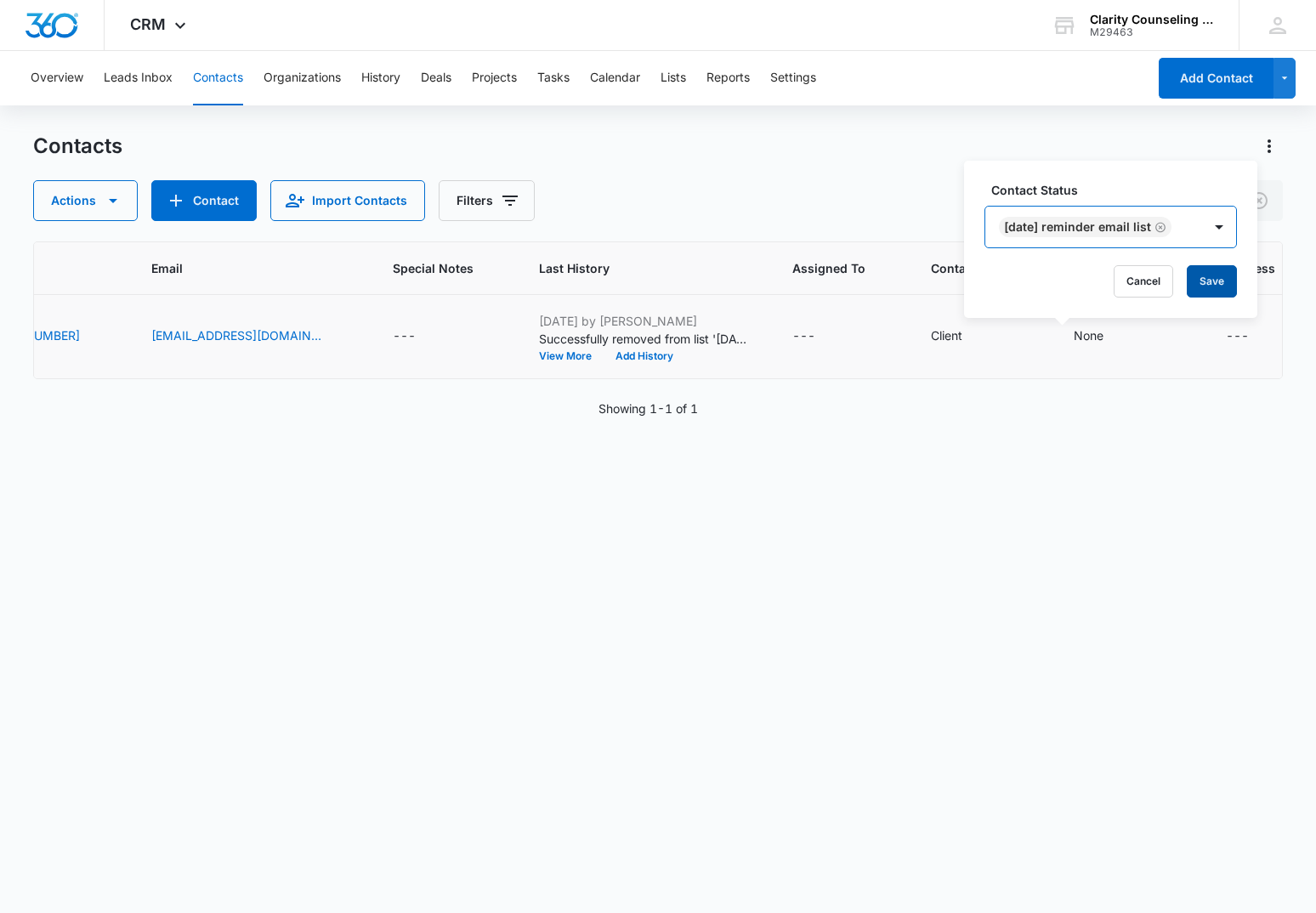
click at [1222, 278] on button "Save" at bounding box center [1211, 281] width 50 height 32
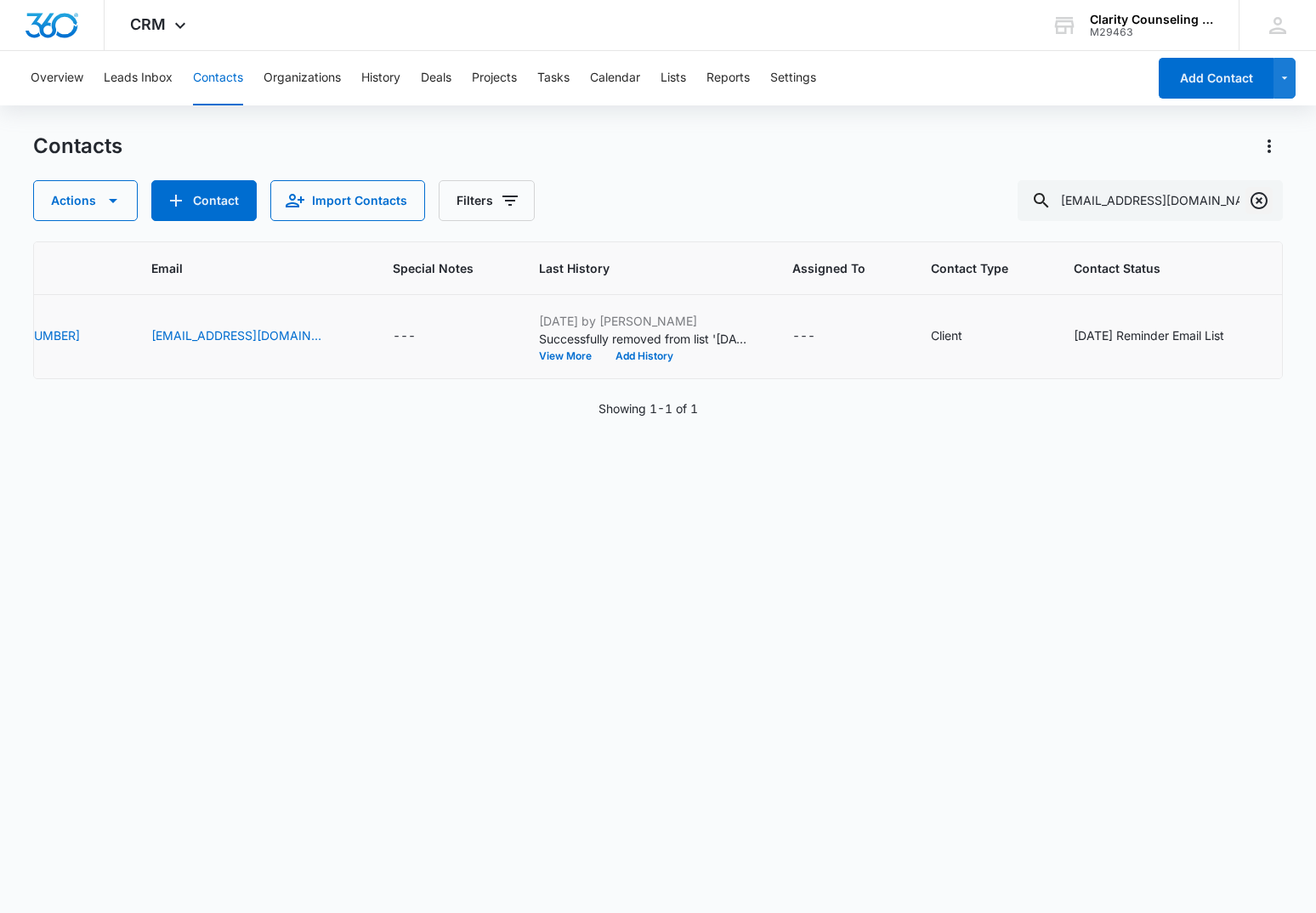
click at [1259, 201] on icon "Clear" at bounding box center [1259, 201] width 17 height 17
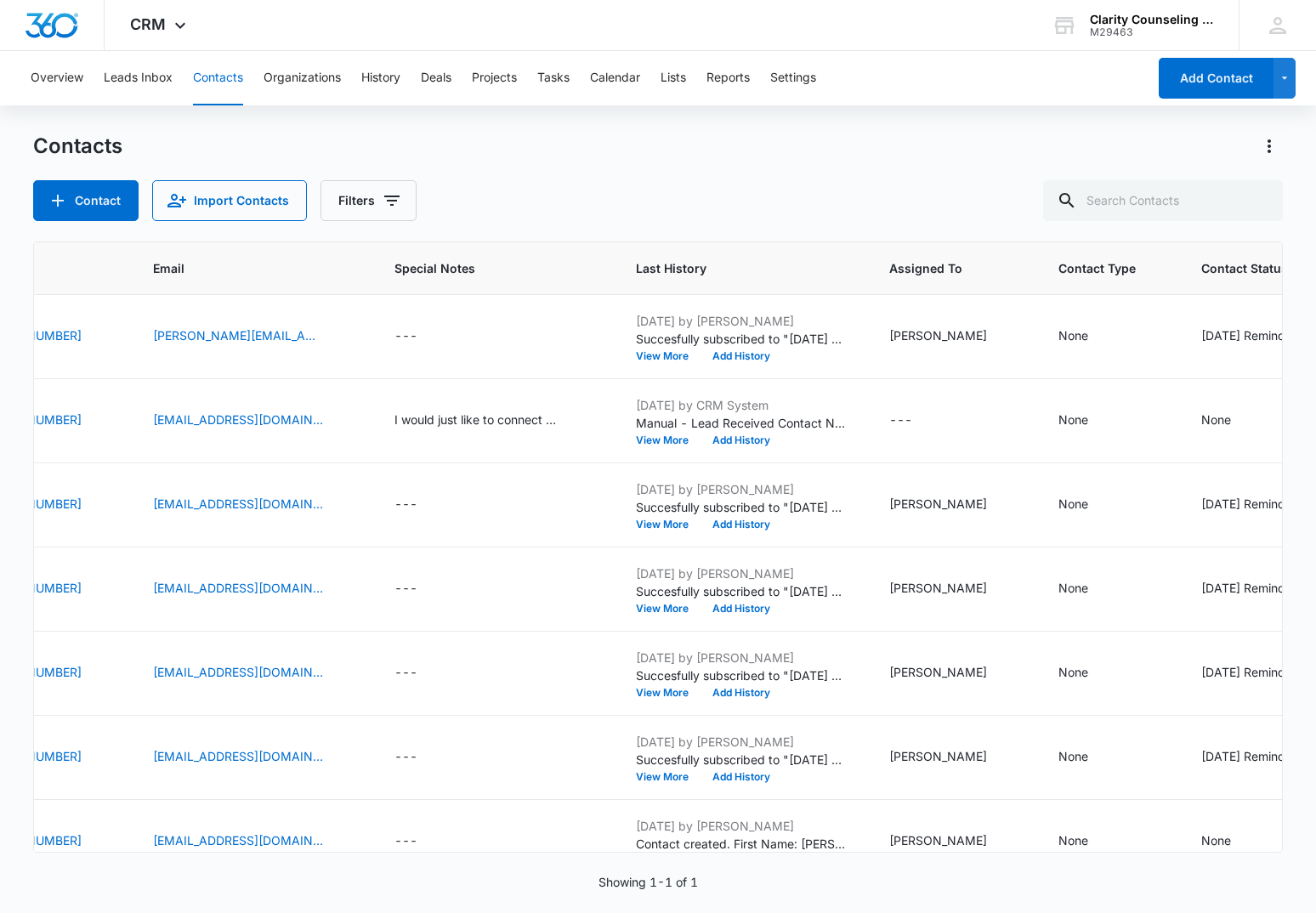
click at [1259, 201] on div at bounding box center [1259, 200] width 27 height 40
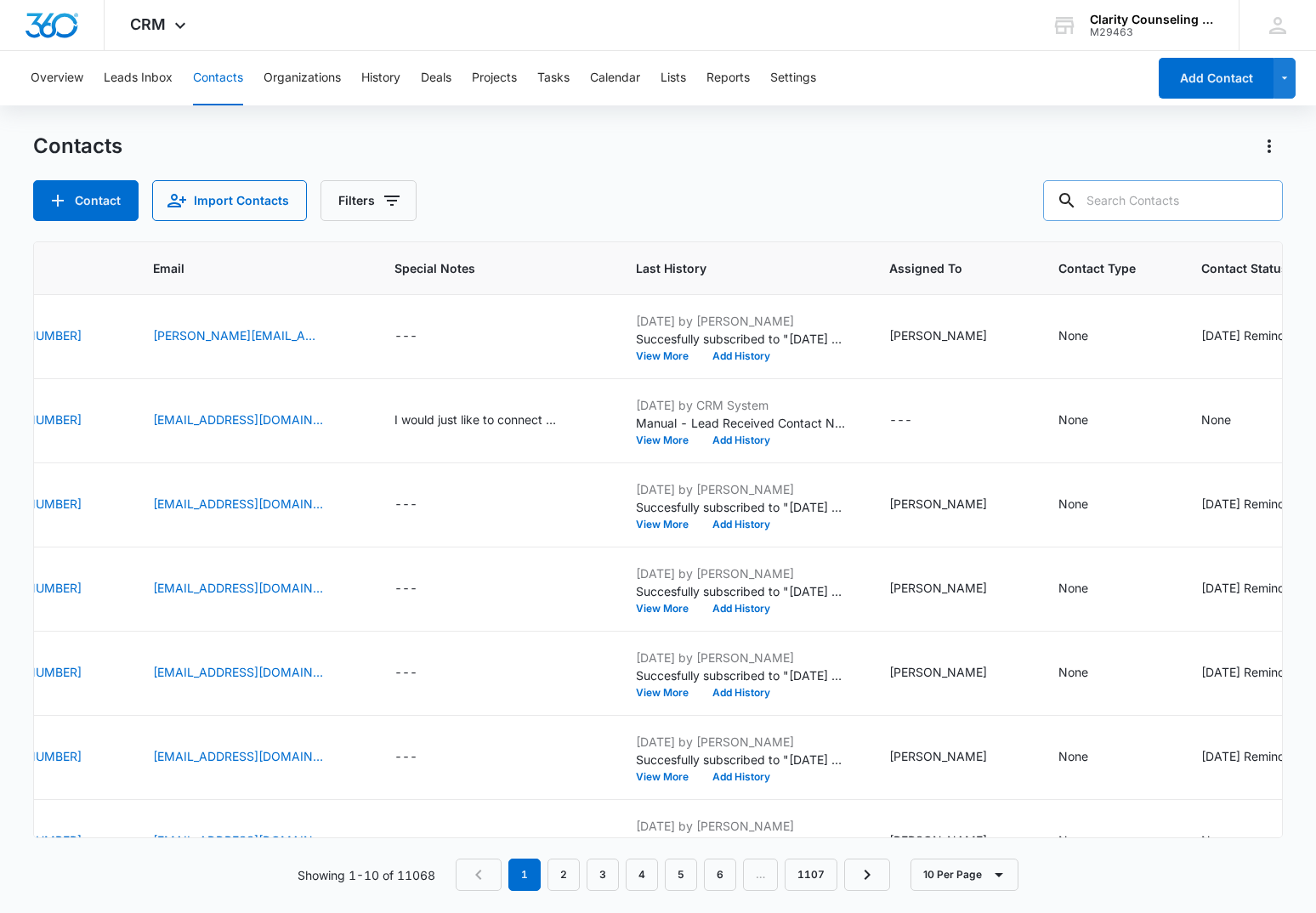
paste input "luisgerardo_rs@hotmail.com"
type input "luisgerardo_rs@hotmail.com"
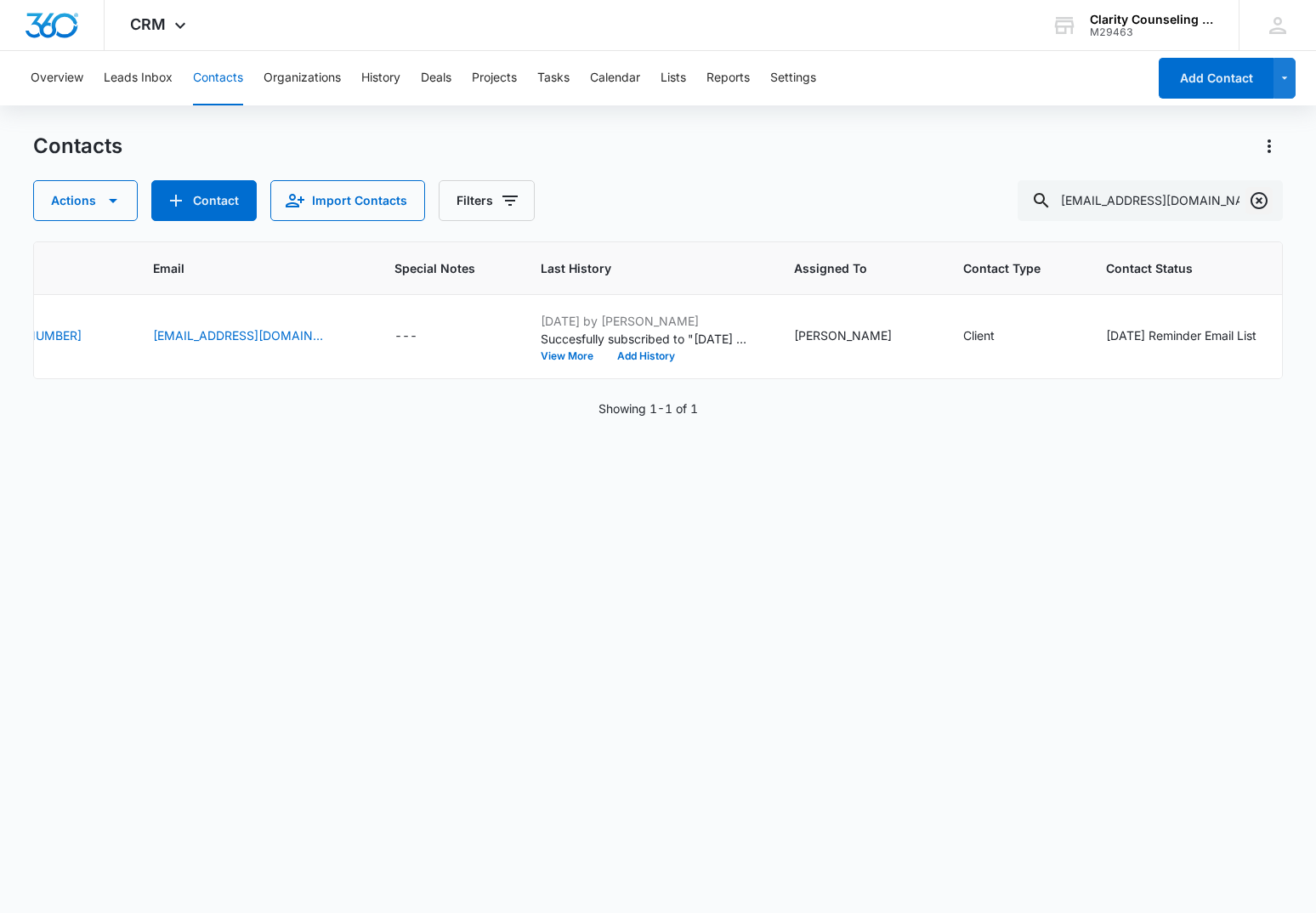
click at [1260, 197] on icon "Clear" at bounding box center [1259, 201] width 21 height 21
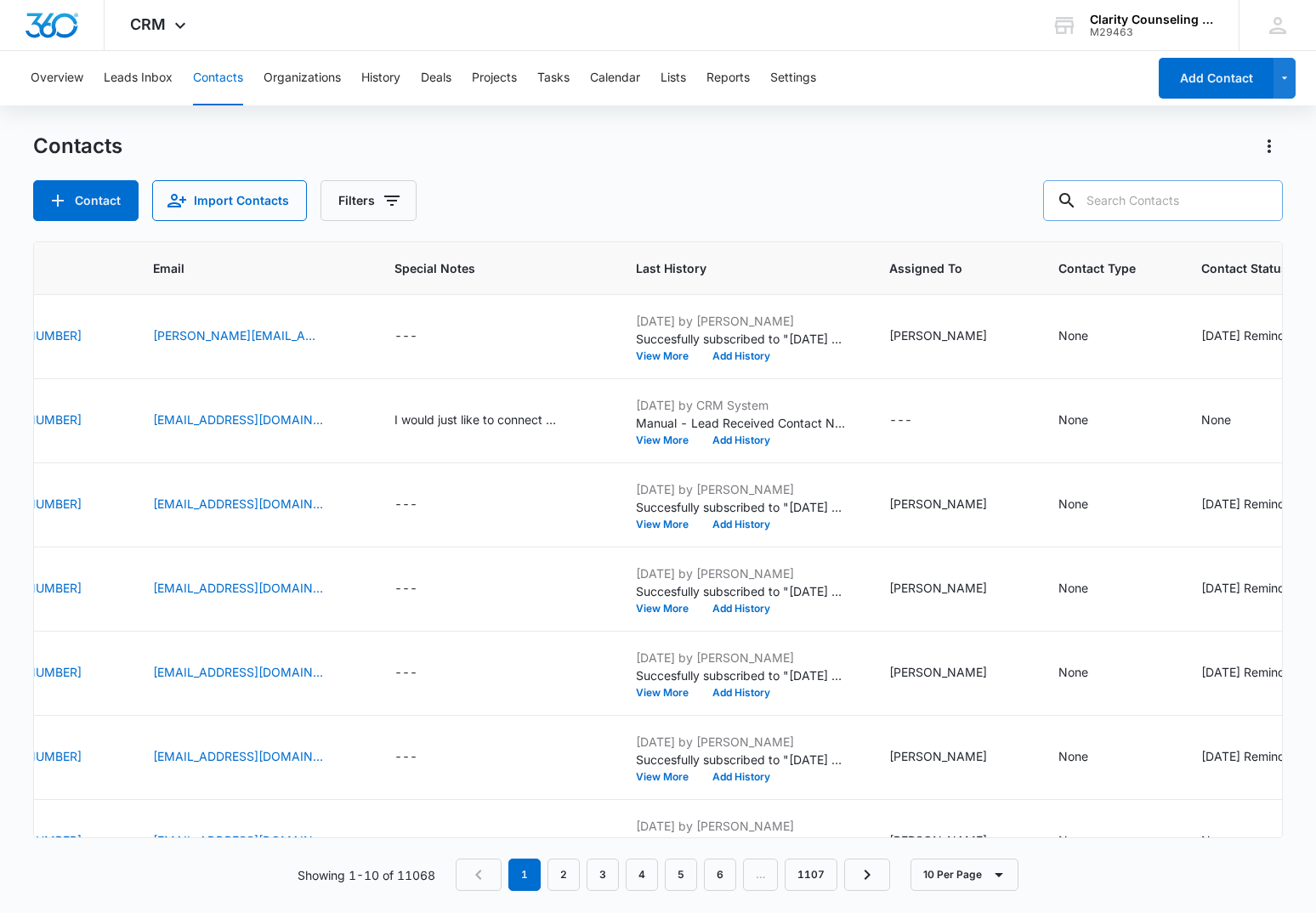
paste input "ladystazz@gmail.com"
type input "ladystazz@gmail.com"
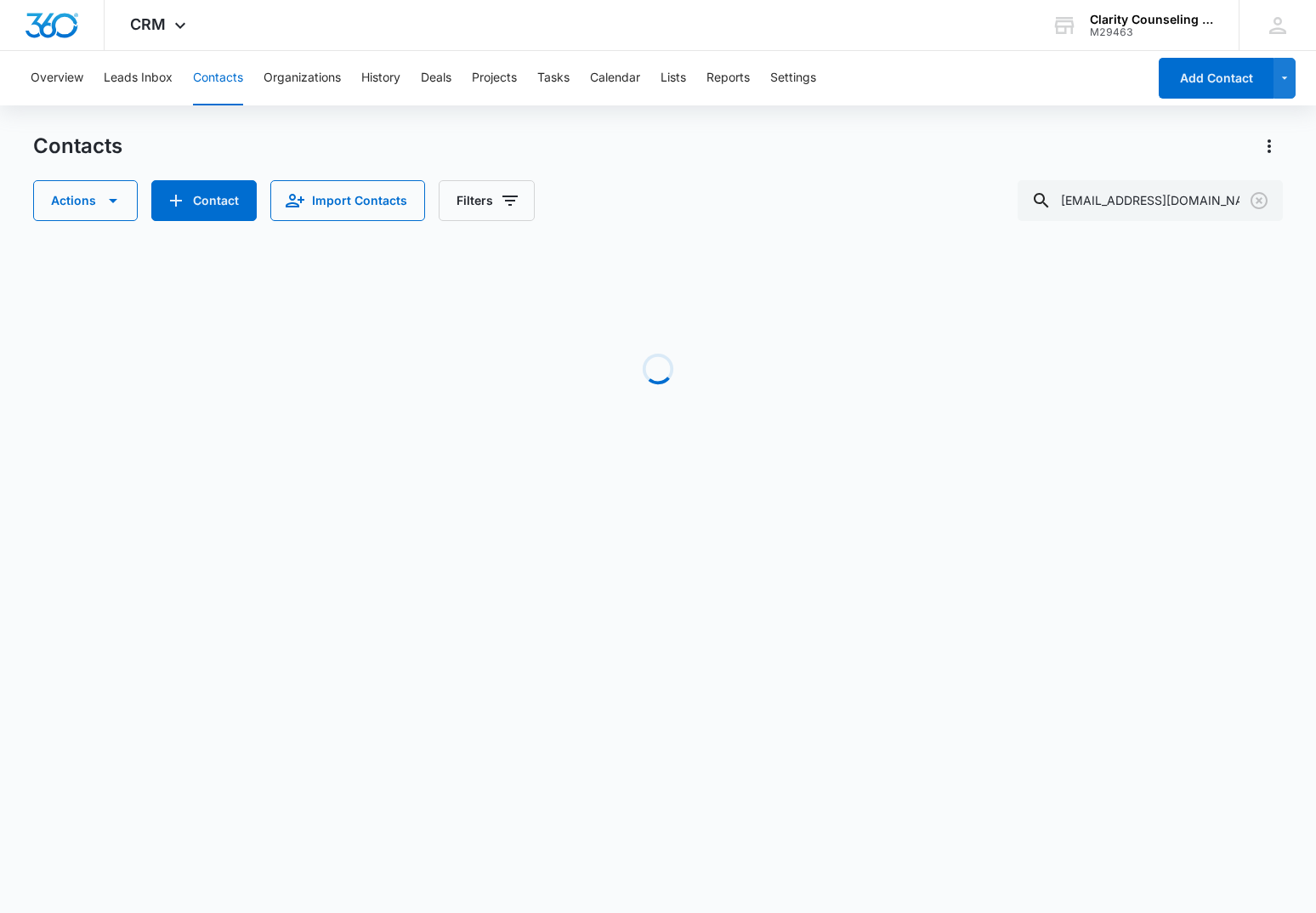
scroll to position [0, 433]
